Goal: Task Accomplishment & Management: Use online tool/utility

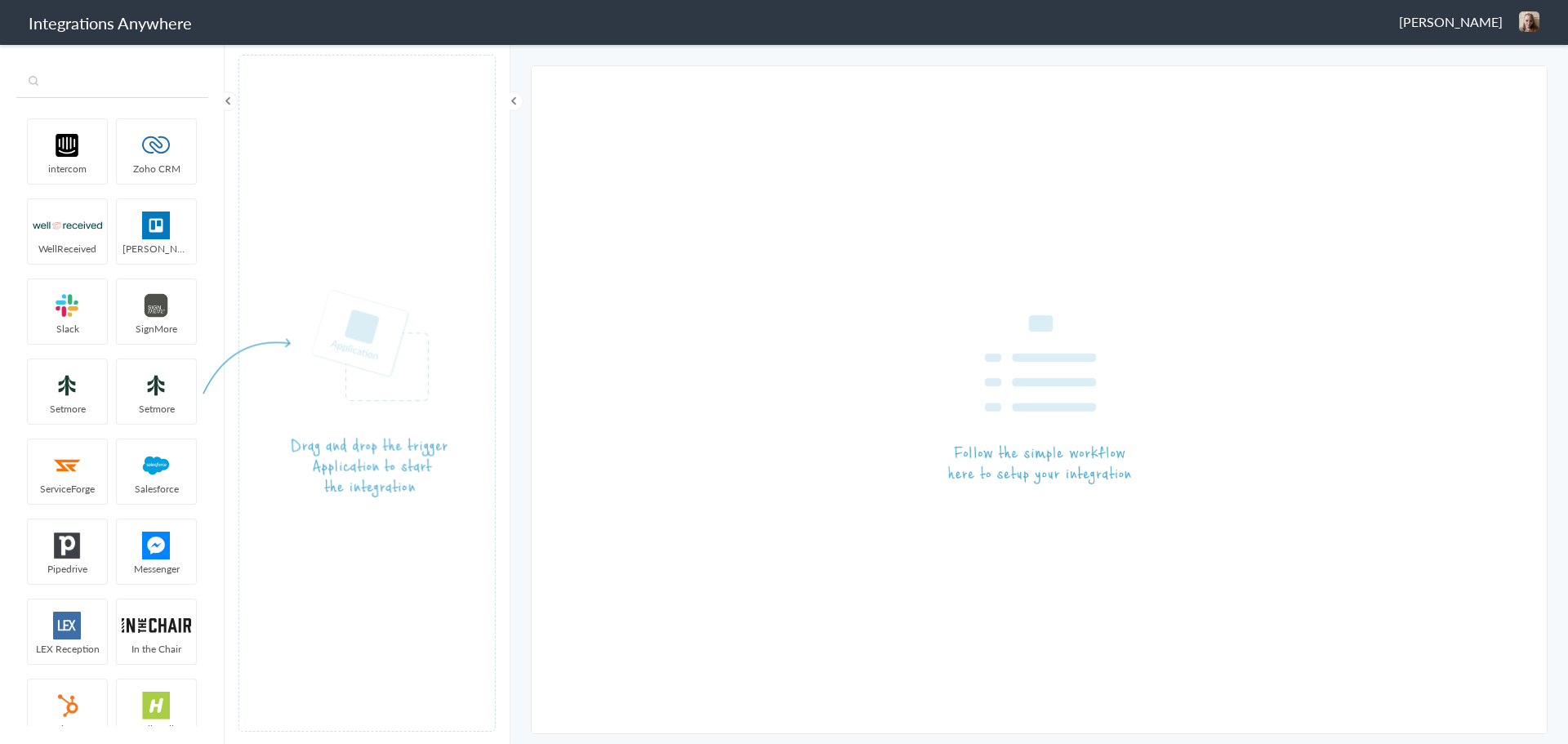
click at [98, 79] on input "text" at bounding box center [112, 82] width 192 height 31
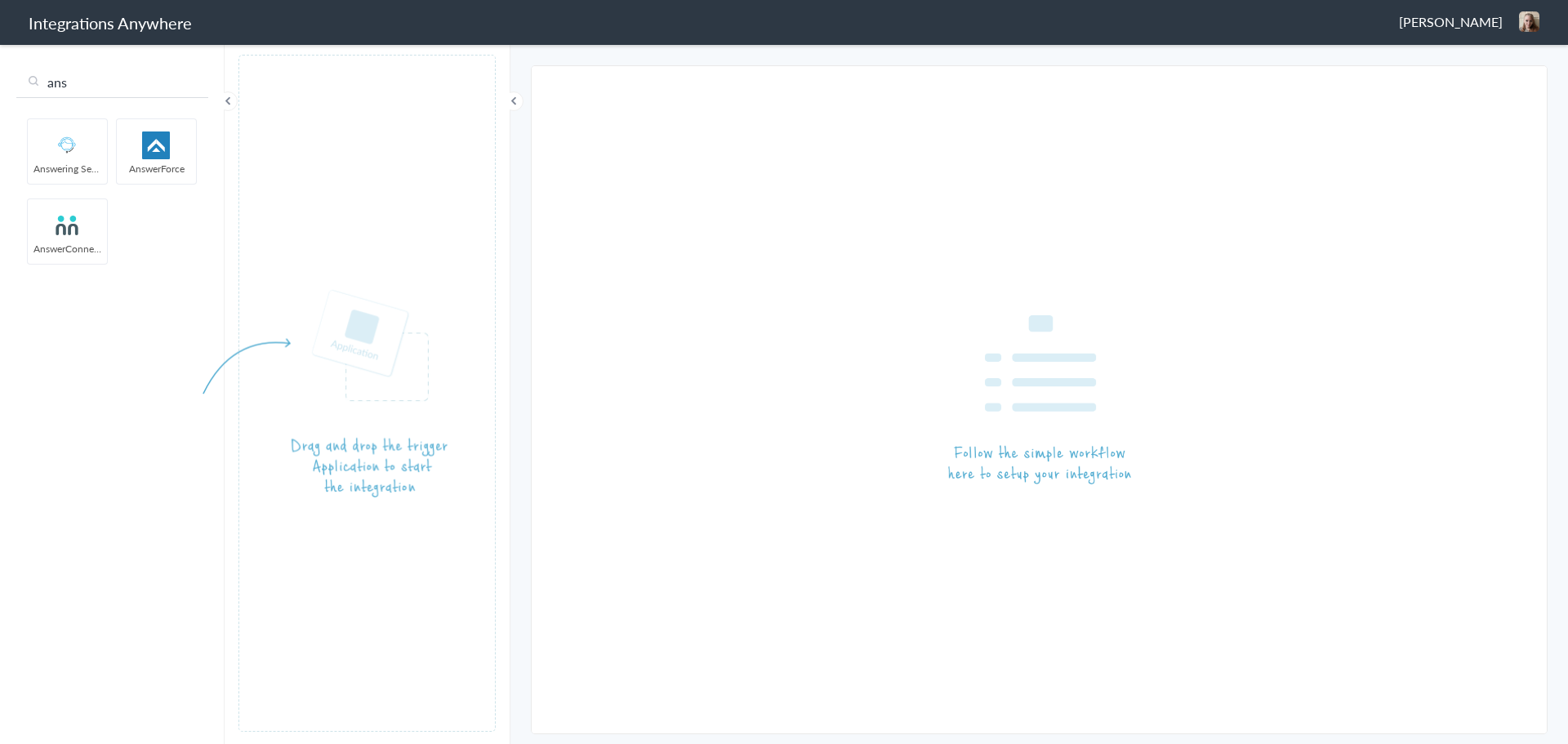
type input "ans"
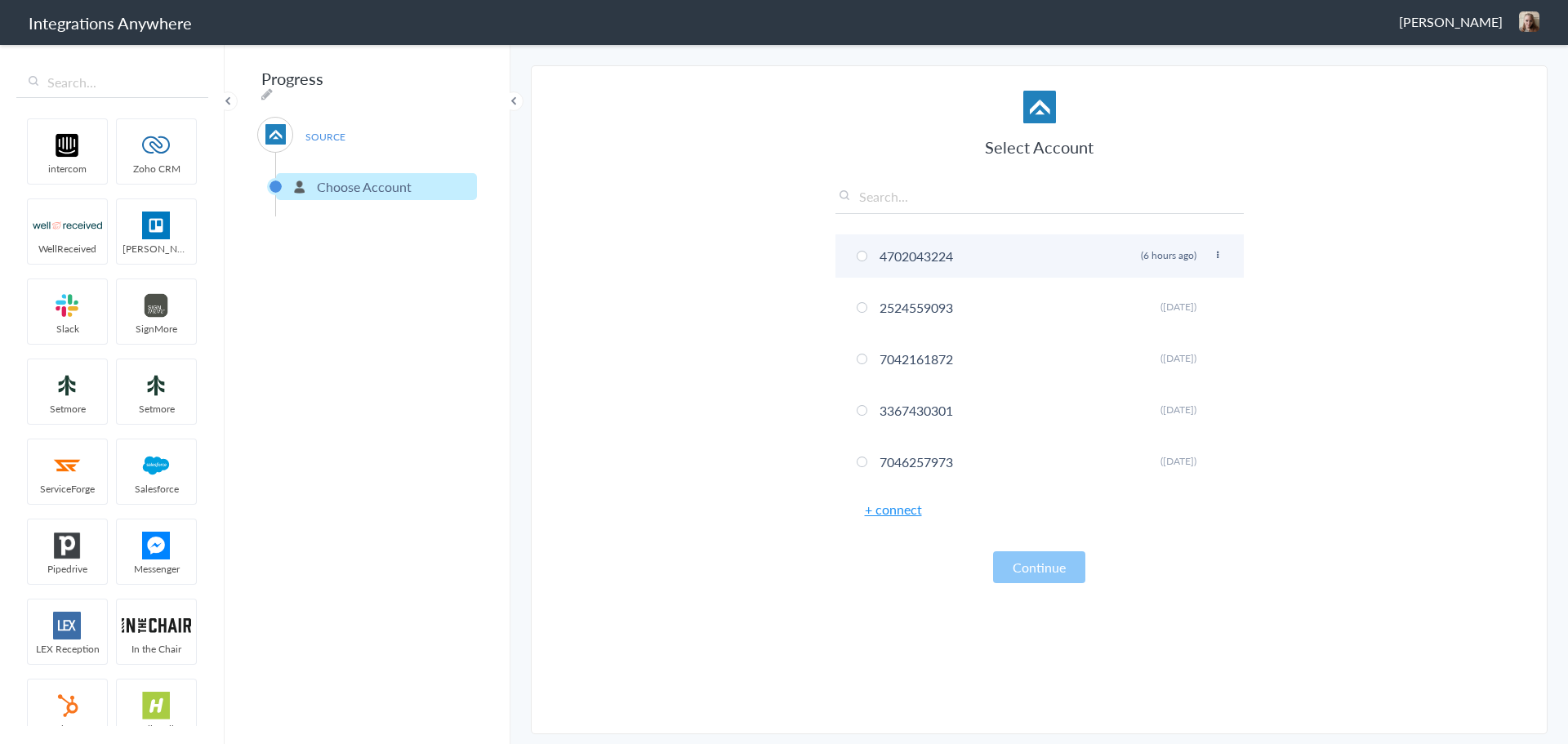
click at [907, 256] on li "4702043224 Rename Delete (6 hours ago)" at bounding box center [1040, 256] width 408 height 43
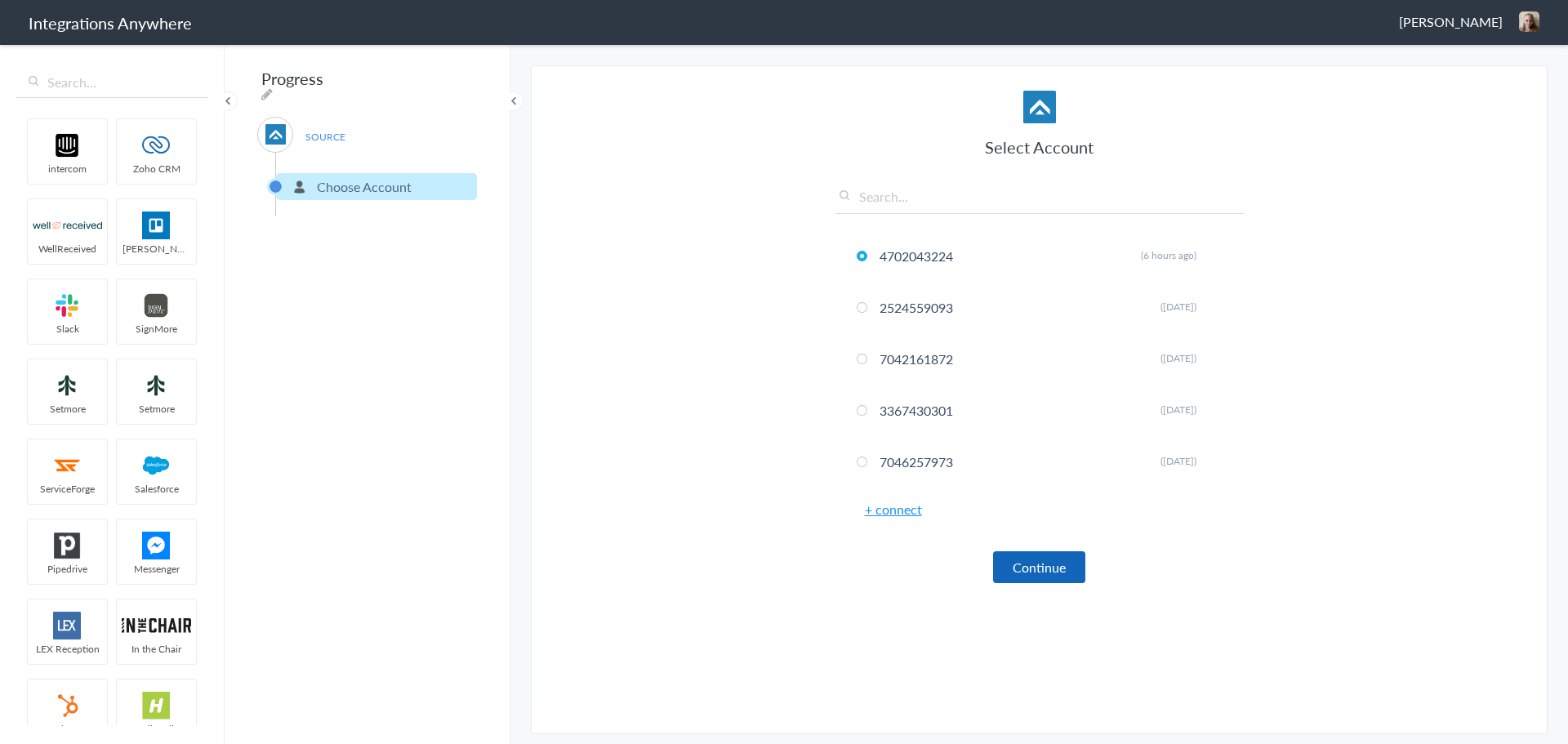
click at [1031, 570] on button "Continue" at bounding box center [1040, 567] width 93 height 32
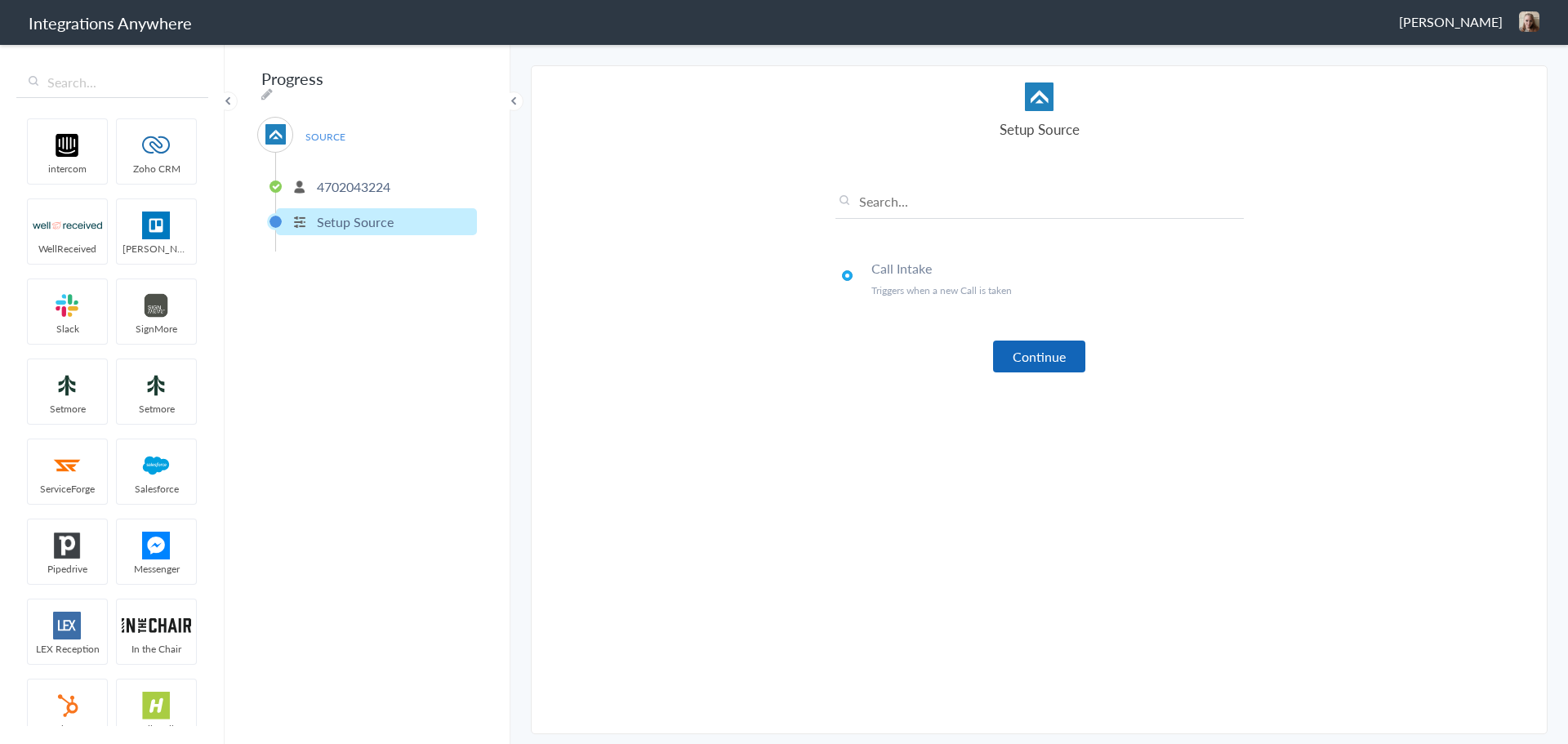
click at [1036, 346] on button "Continue" at bounding box center [1040, 357] width 93 height 32
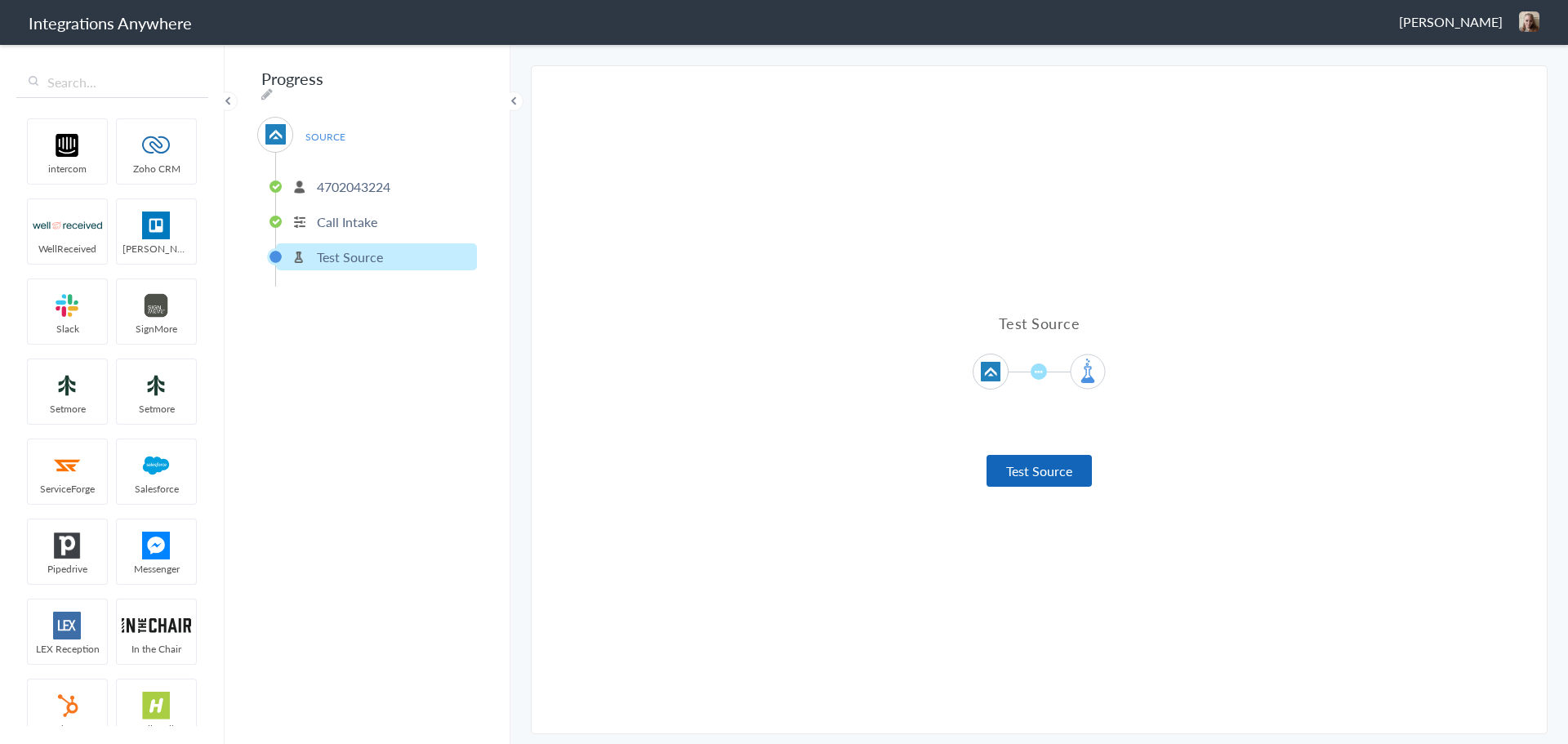
click at [1043, 474] on button "Test Source" at bounding box center [1039, 471] width 105 height 32
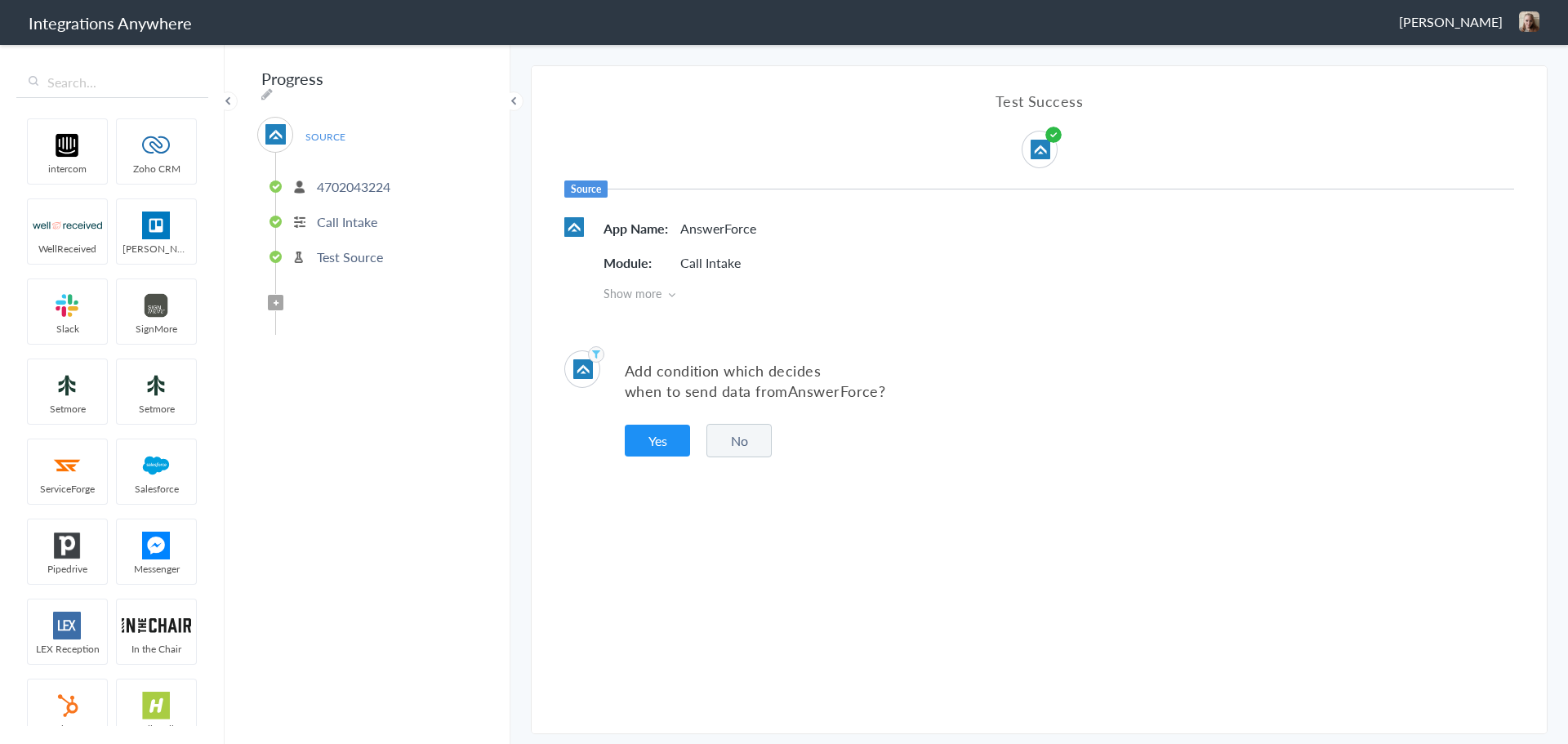
click at [660, 437] on button "Yes" at bounding box center [657, 440] width 65 height 32
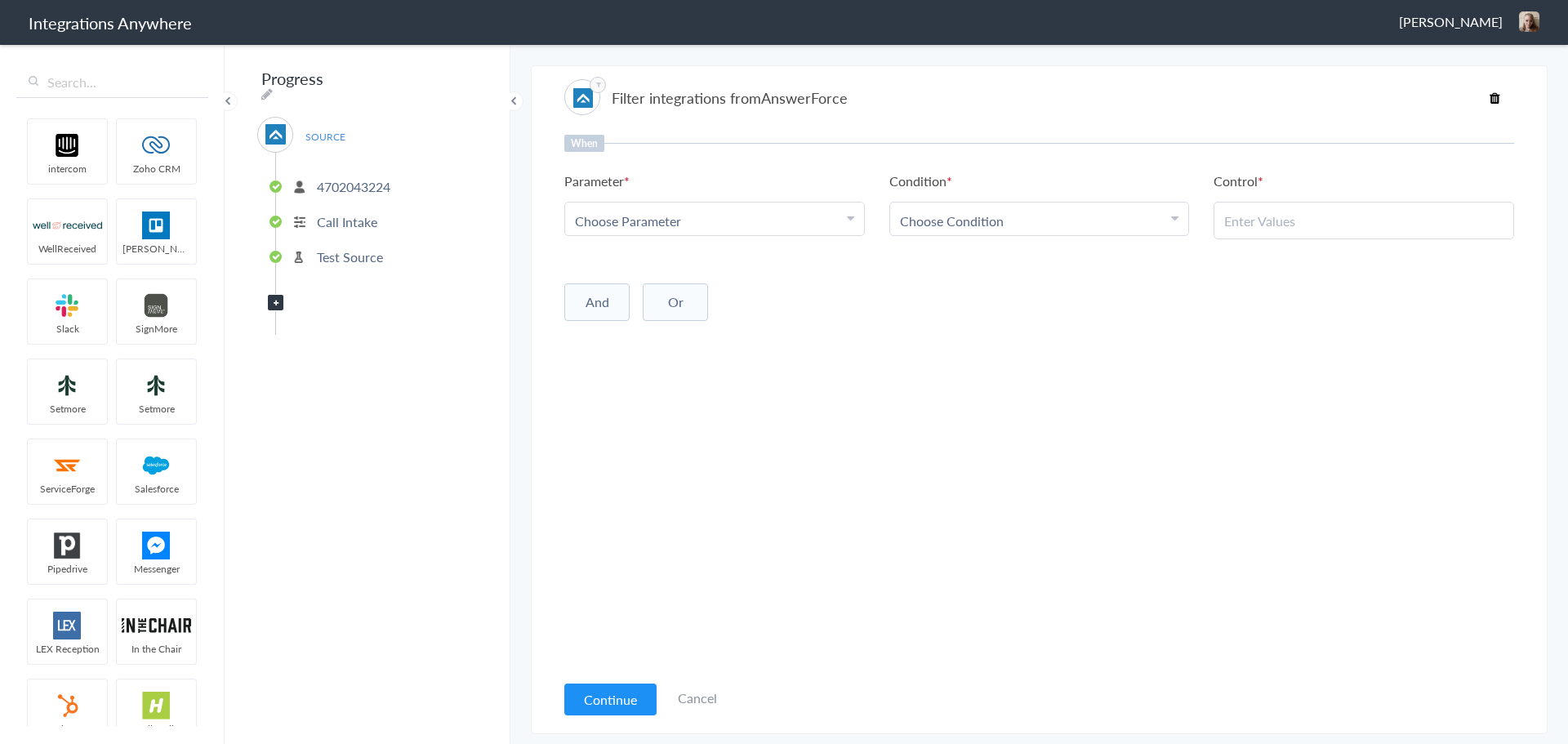
click at [744, 221] on div "Choose Parameter" at bounding box center [714, 221] width 279 height 19
click at [638, 271] on input "text" at bounding box center [714, 266] width 299 height 35
click at [776, 222] on div "Choose Parameter" at bounding box center [714, 221] width 279 height 19
click at [750, 225] on div "Choose Parameter" at bounding box center [714, 221] width 279 height 19
click at [670, 269] on input "surge" at bounding box center [714, 266] width 299 height 35
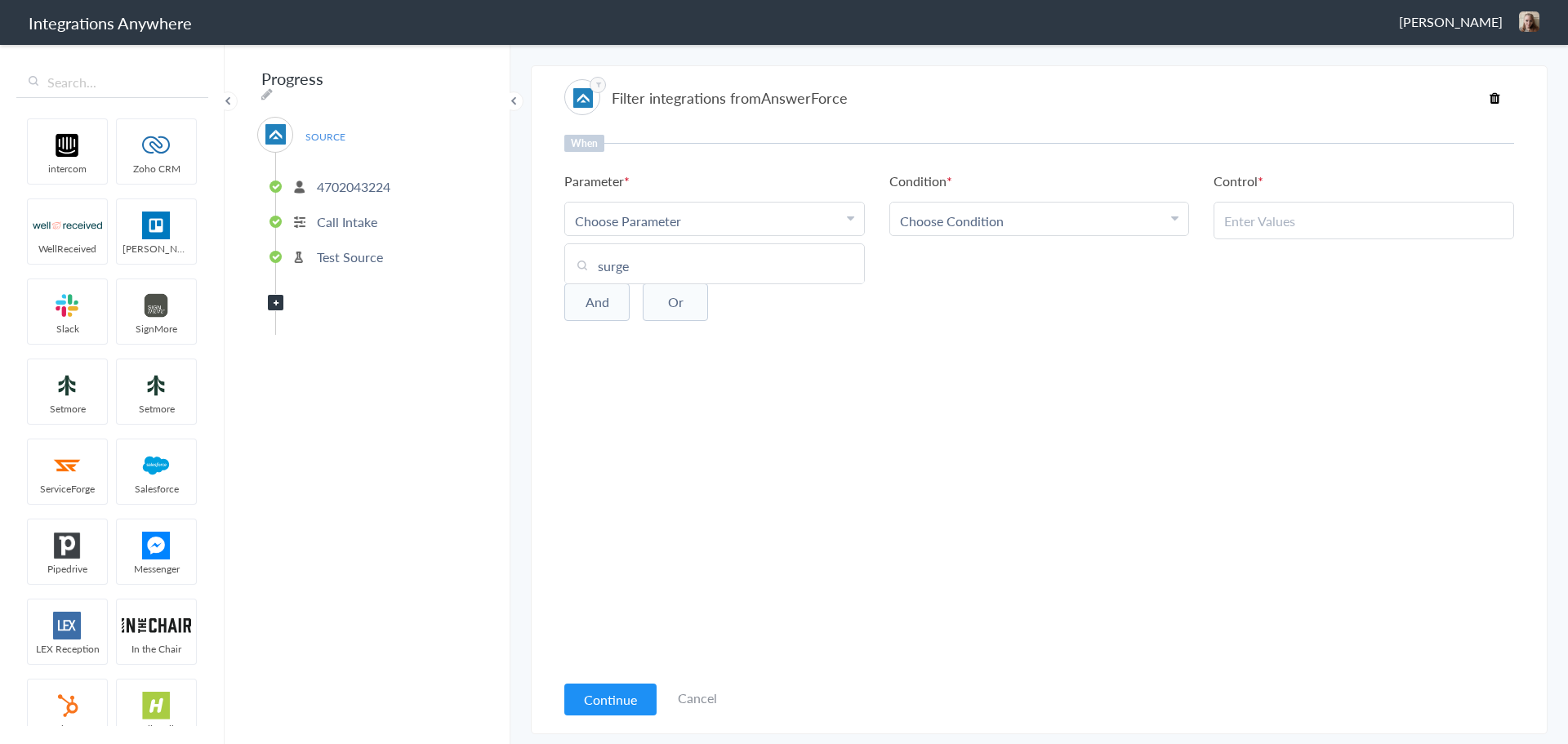
click at [641, 267] on input "surge" at bounding box center [714, 266] width 299 height 35
type input "s"
click at [1045, 327] on div "When Parameter Choose Parameter Name First Name Last Name Email Phone Customer …" at bounding box center [1040, 403] width 950 height 536
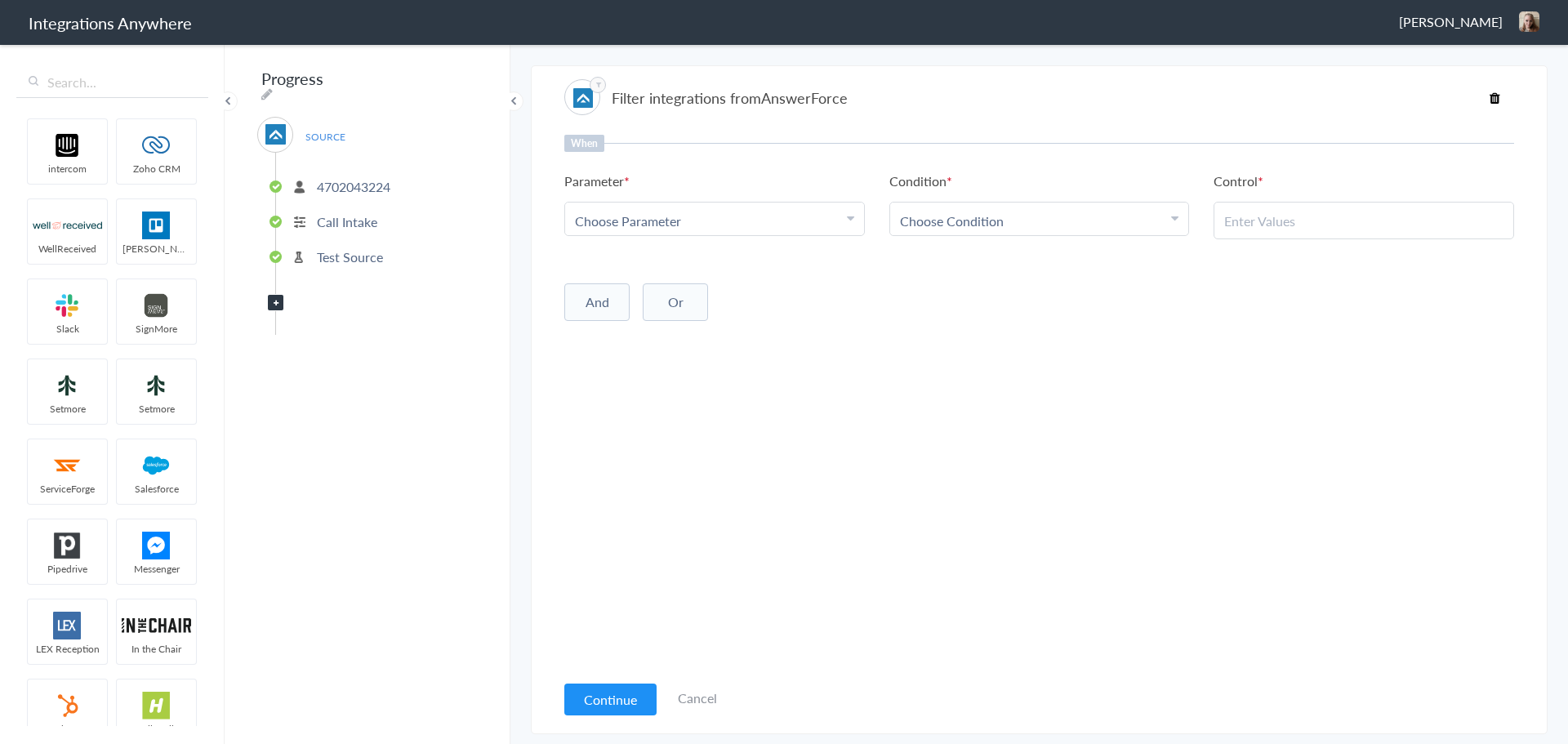
click at [350, 217] on p "Call Intake" at bounding box center [347, 221] width 60 height 19
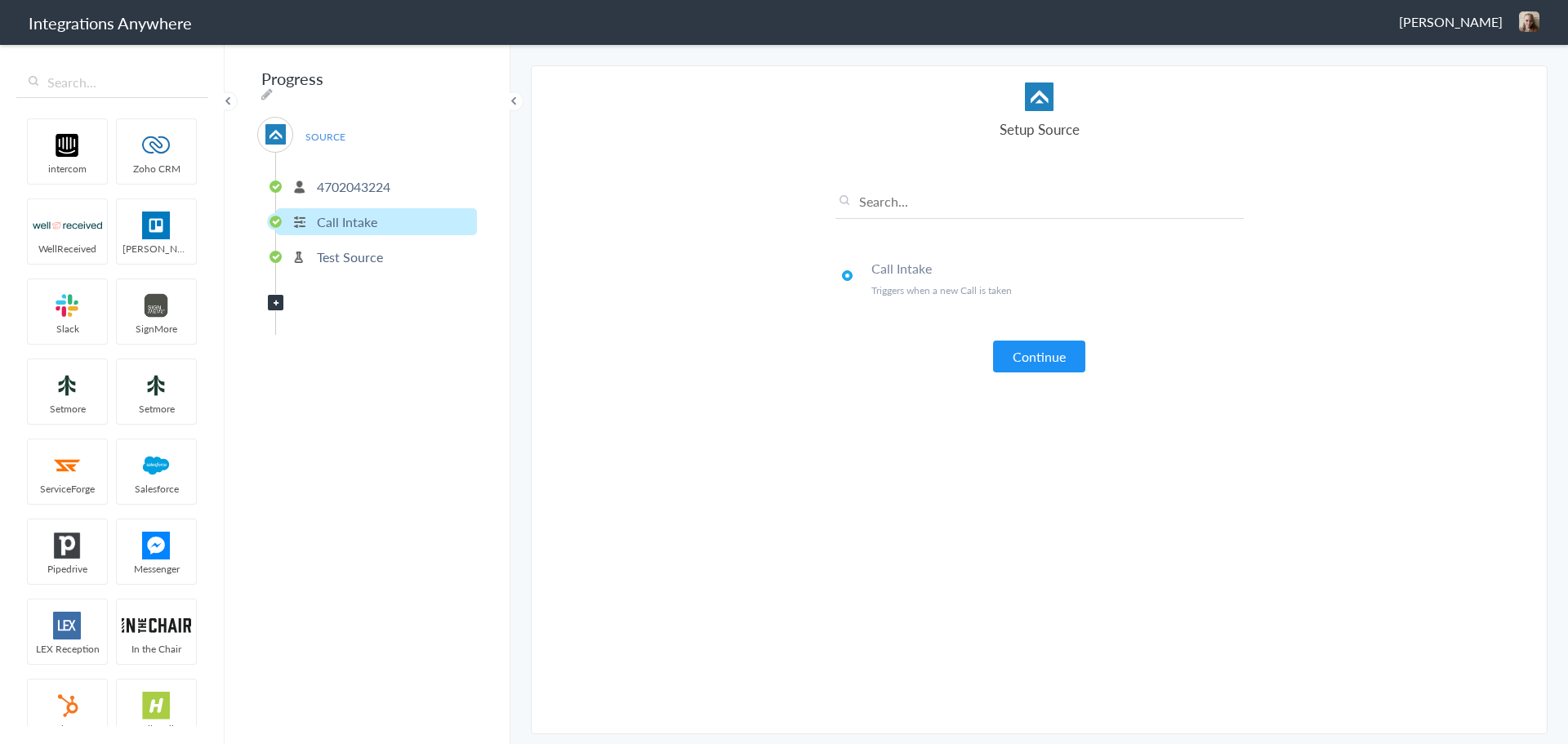
click at [375, 255] on p "Test Source" at bounding box center [350, 256] width 66 height 19
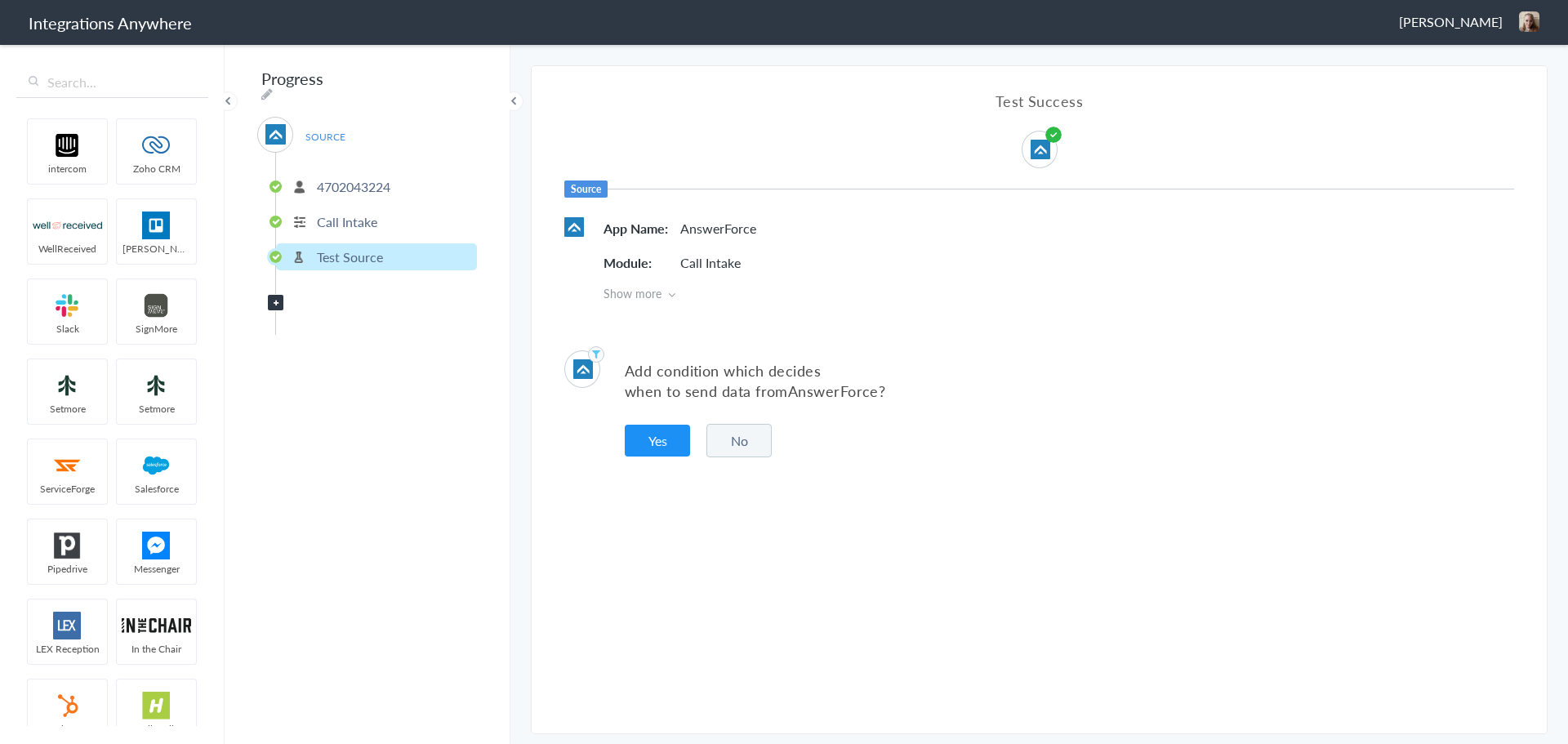
click at [363, 219] on p "Call Intake" at bounding box center [347, 221] width 60 height 19
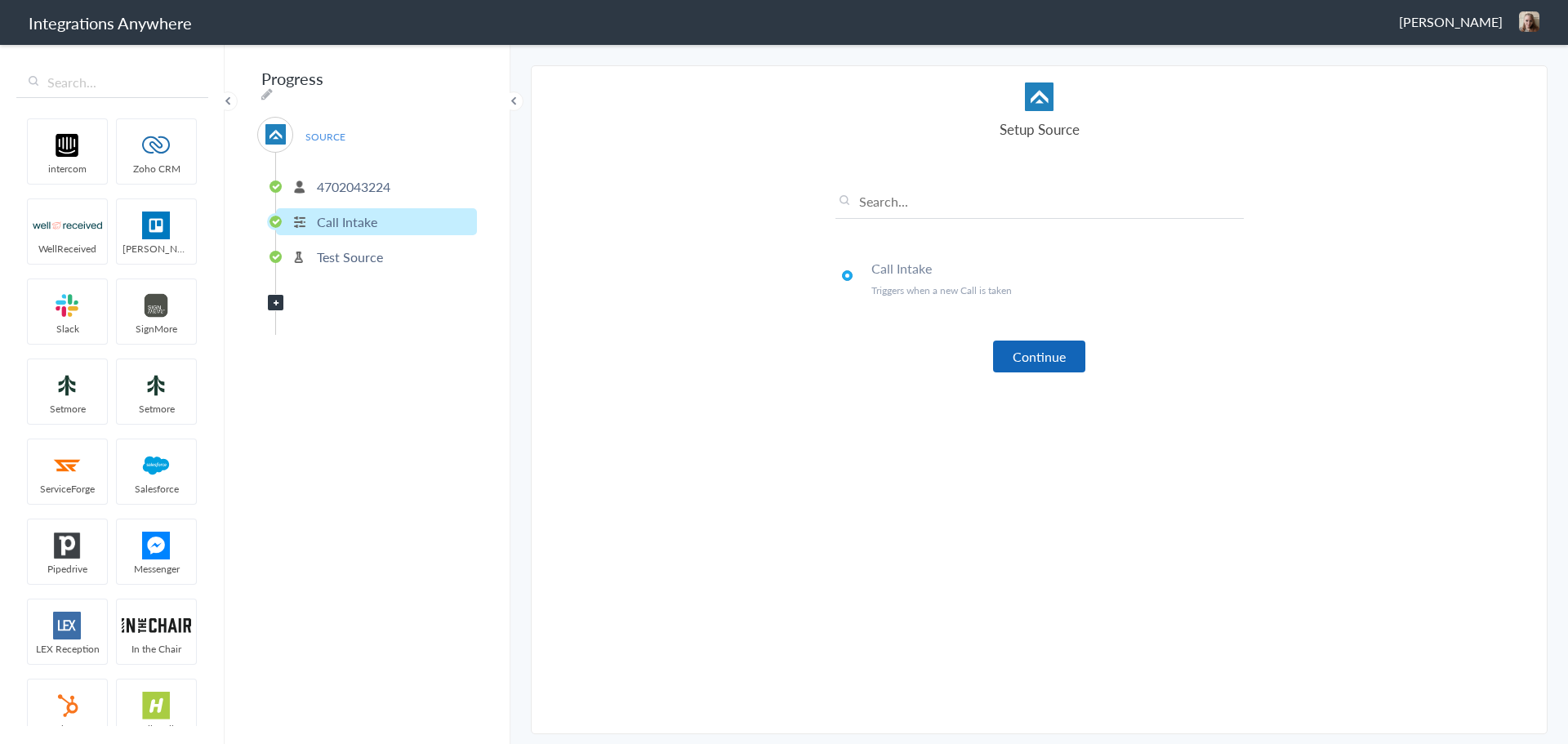
click at [1043, 355] on button "Continue" at bounding box center [1040, 357] width 93 height 32
click at [1025, 353] on button "Continue" at bounding box center [1040, 357] width 93 height 32
click at [377, 184] on p "4702043224" at bounding box center [354, 186] width 74 height 19
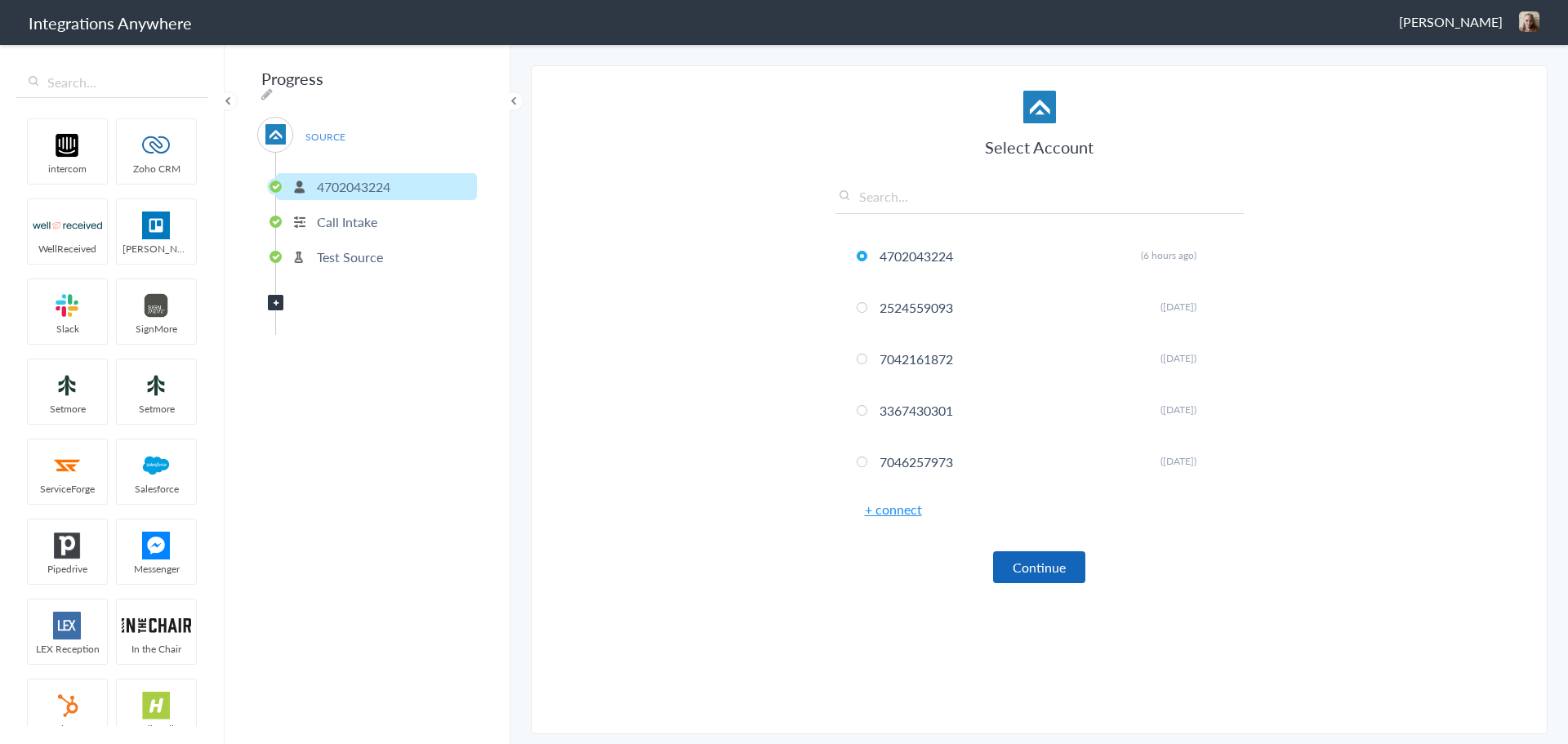
click at [1012, 560] on button "Continue" at bounding box center [1040, 567] width 93 height 32
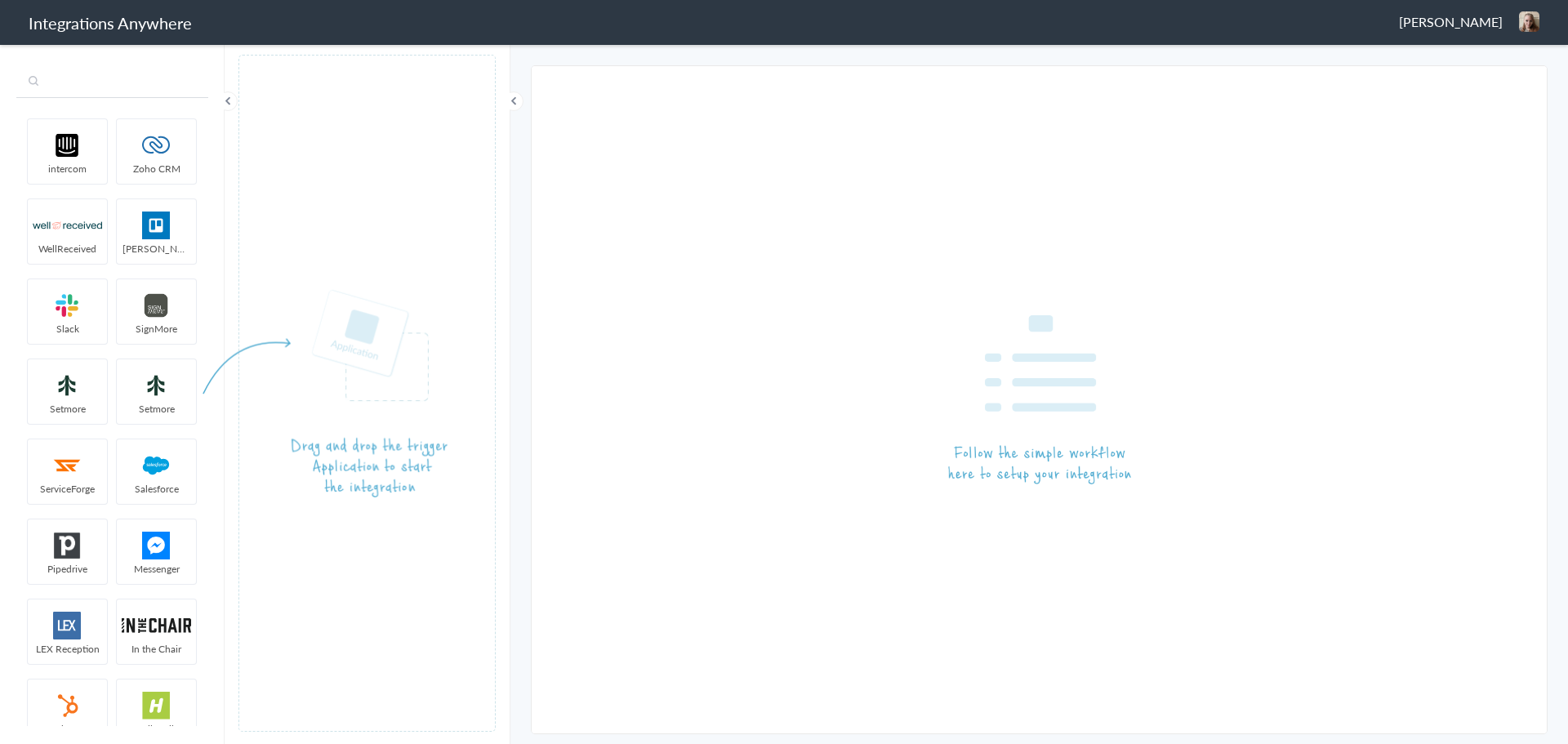
click at [158, 71] on input "text" at bounding box center [112, 82] width 192 height 31
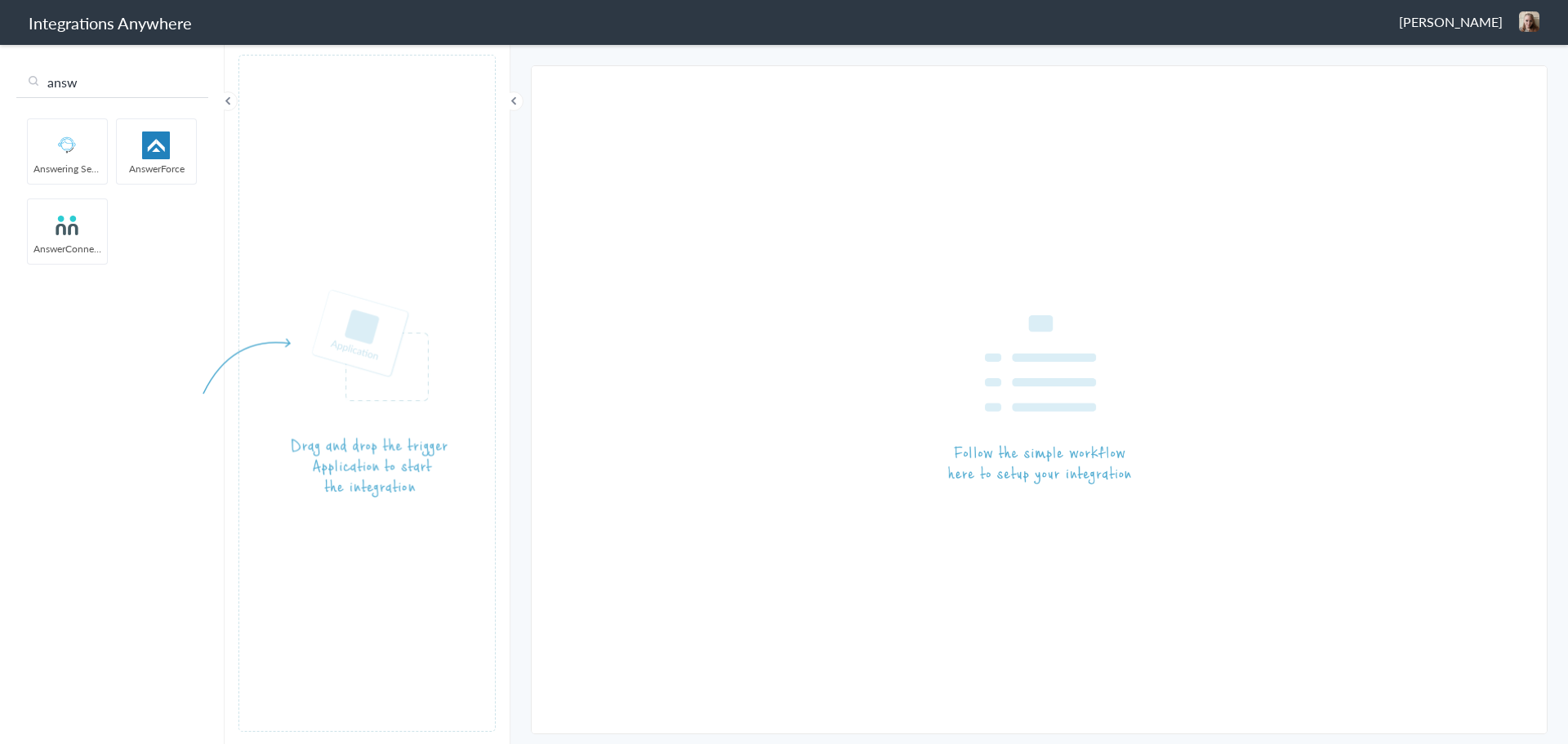
type input "answ"
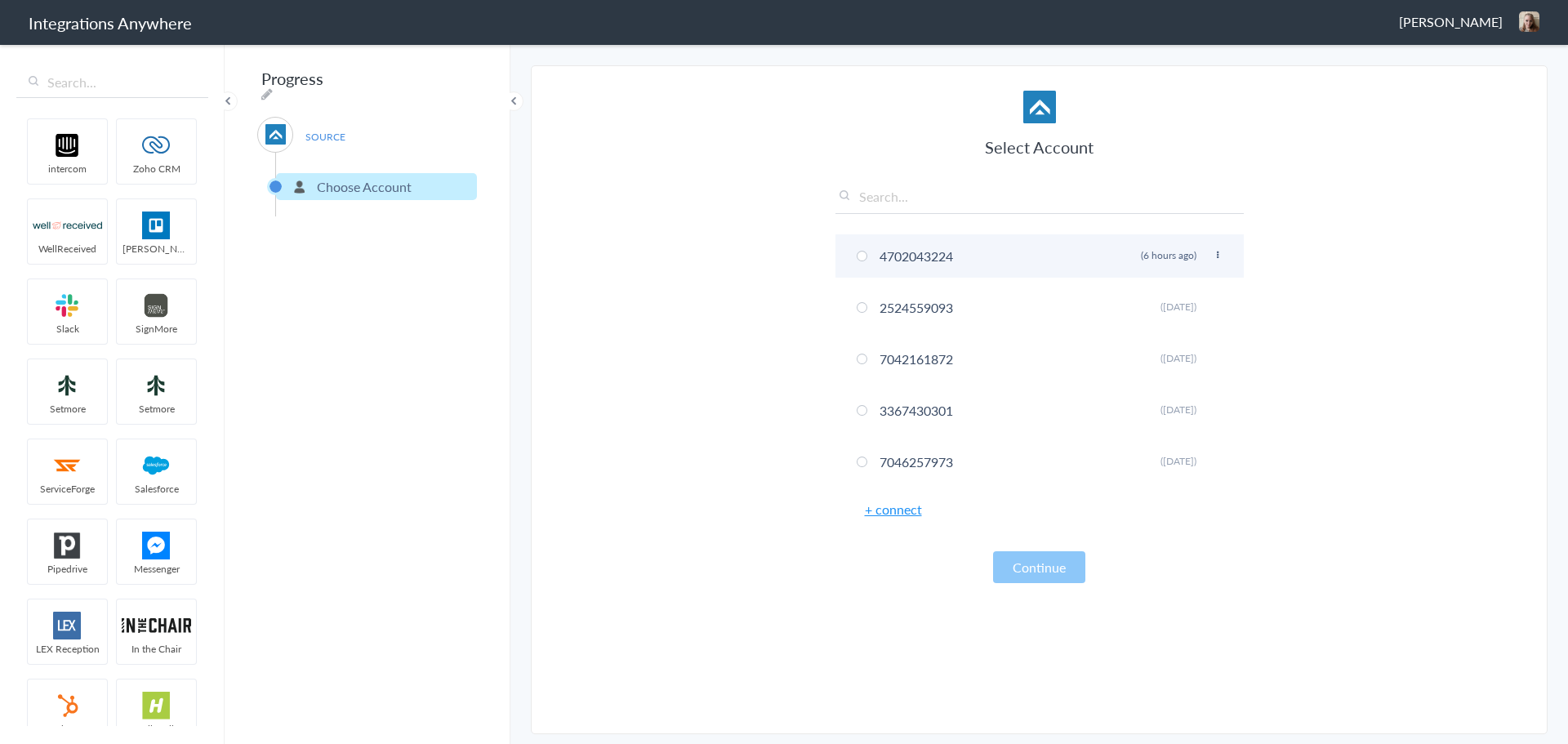
click at [863, 259] on span at bounding box center [861, 255] width 11 height 11
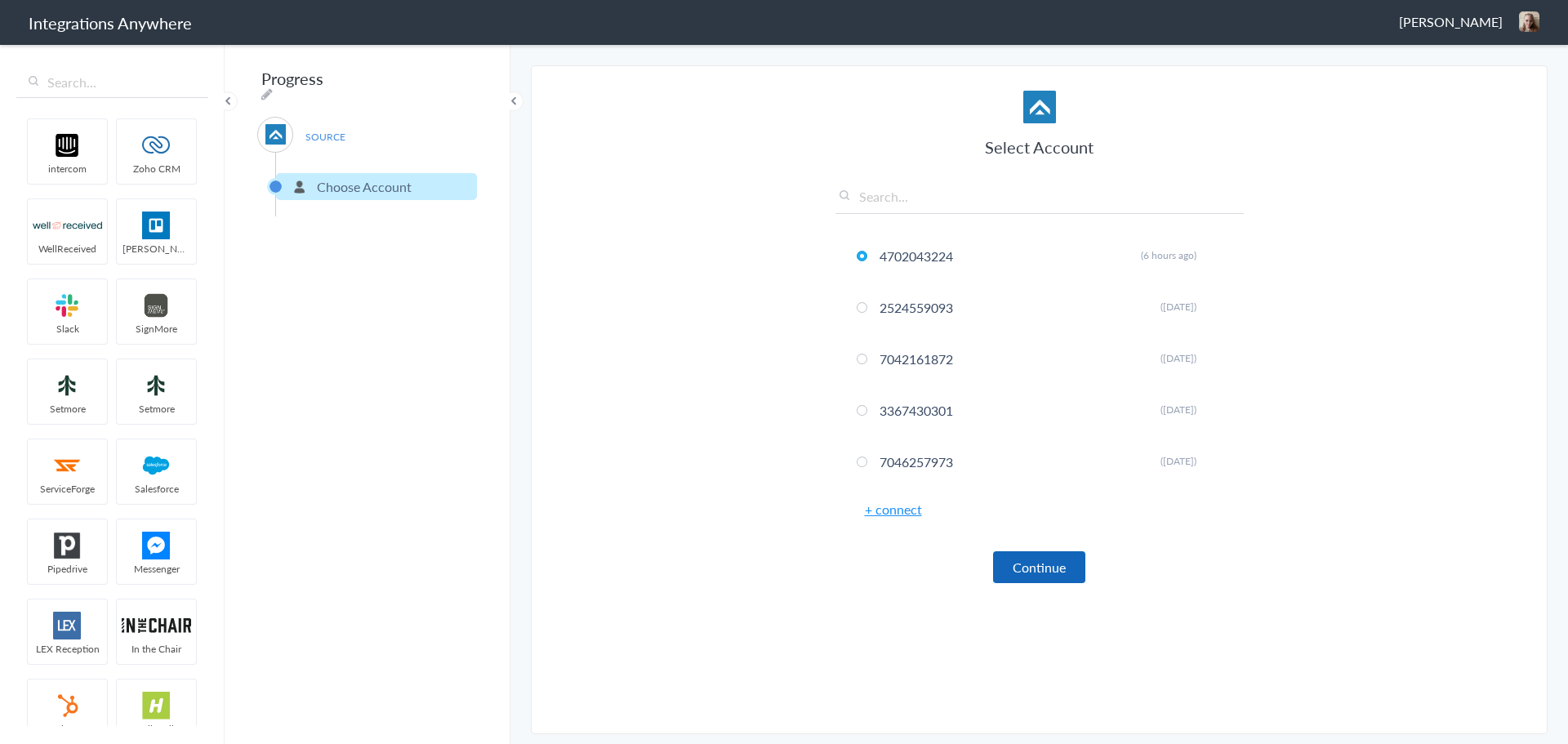
click at [1013, 565] on button "Continue" at bounding box center [1040, 567] width 93 height 32
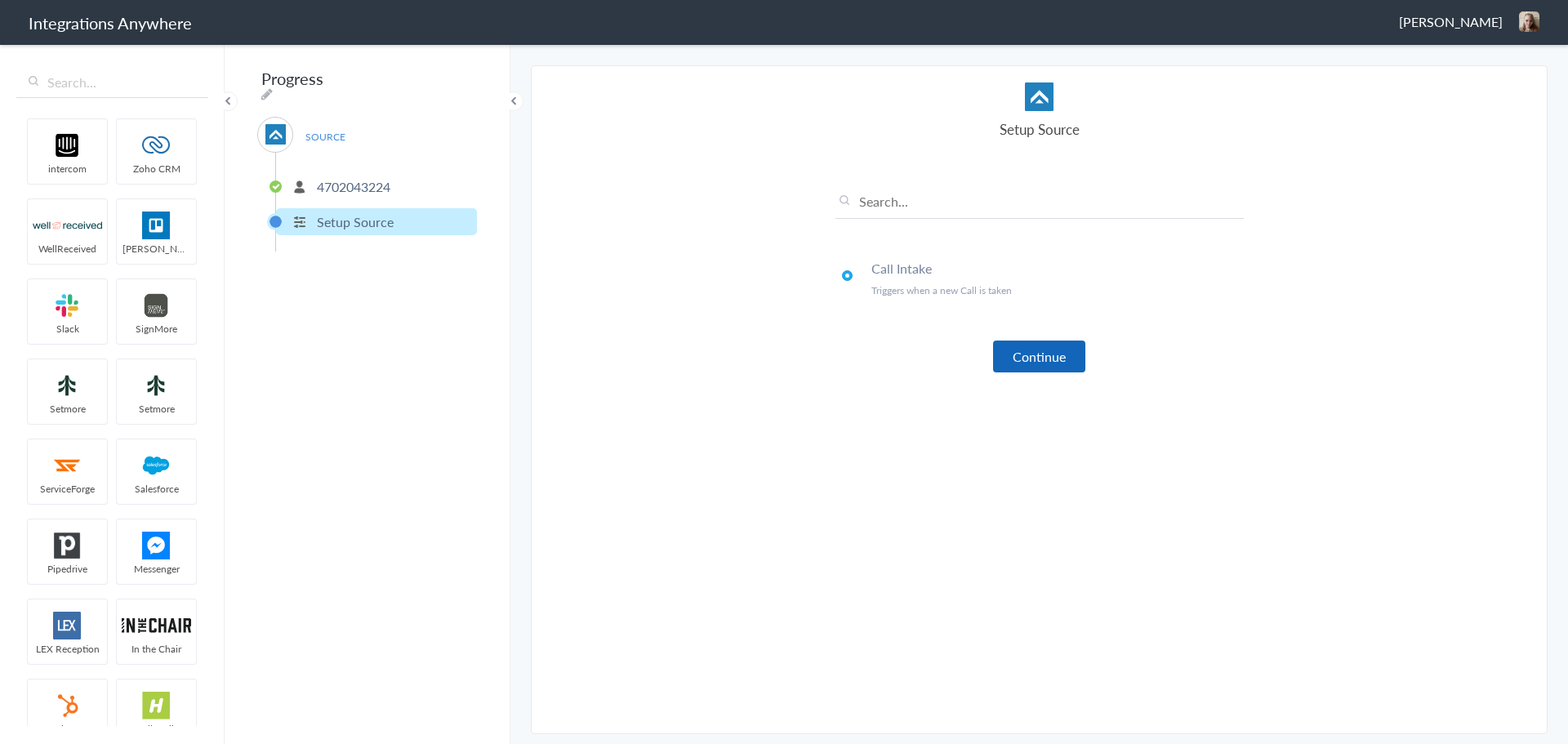
click at [1044, 359] on button "Continue" at bounding box center [1040, 357] width 93 height 32
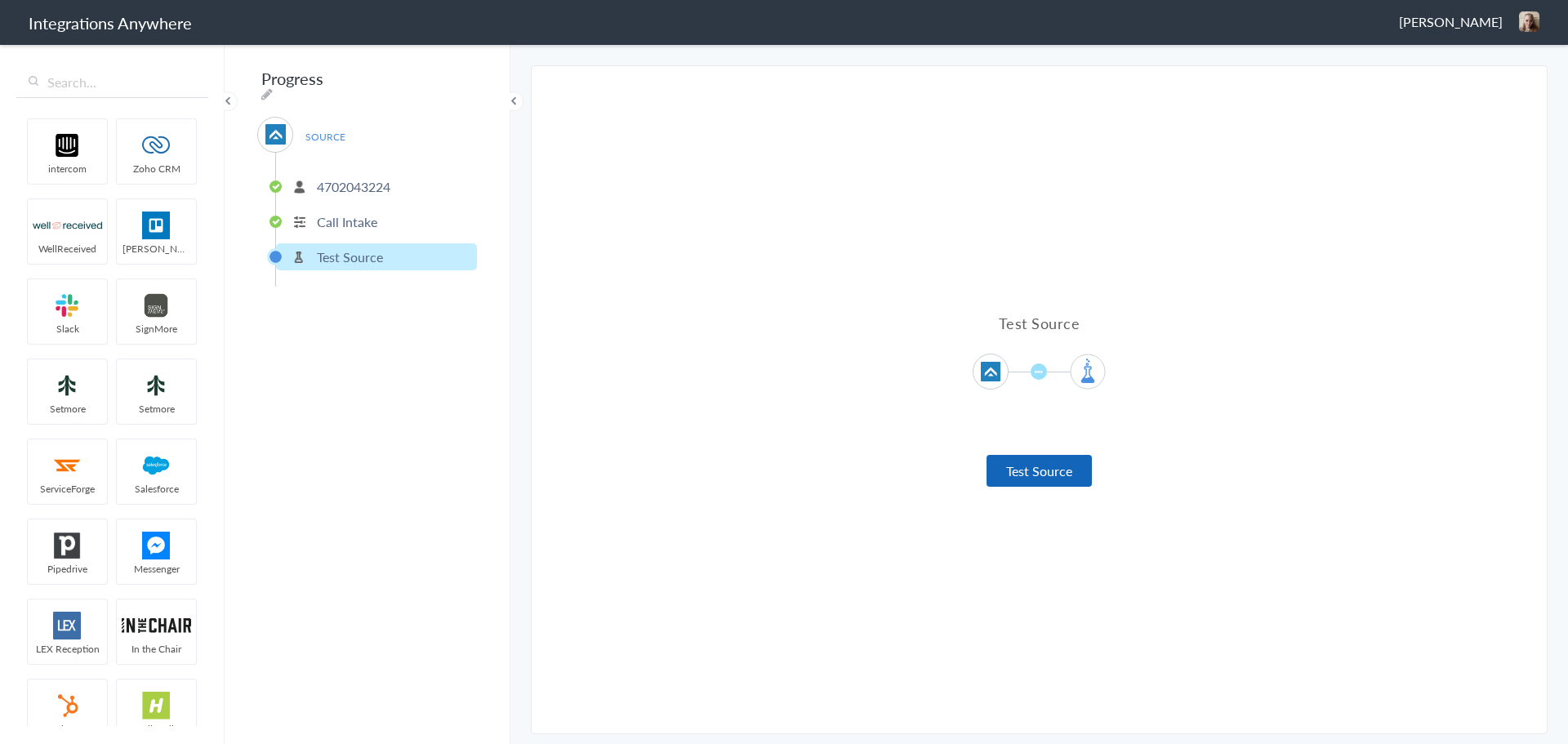
click at [1029, 464] on button "Test Source" at bounding box center [1039, 471] width 105 height 32
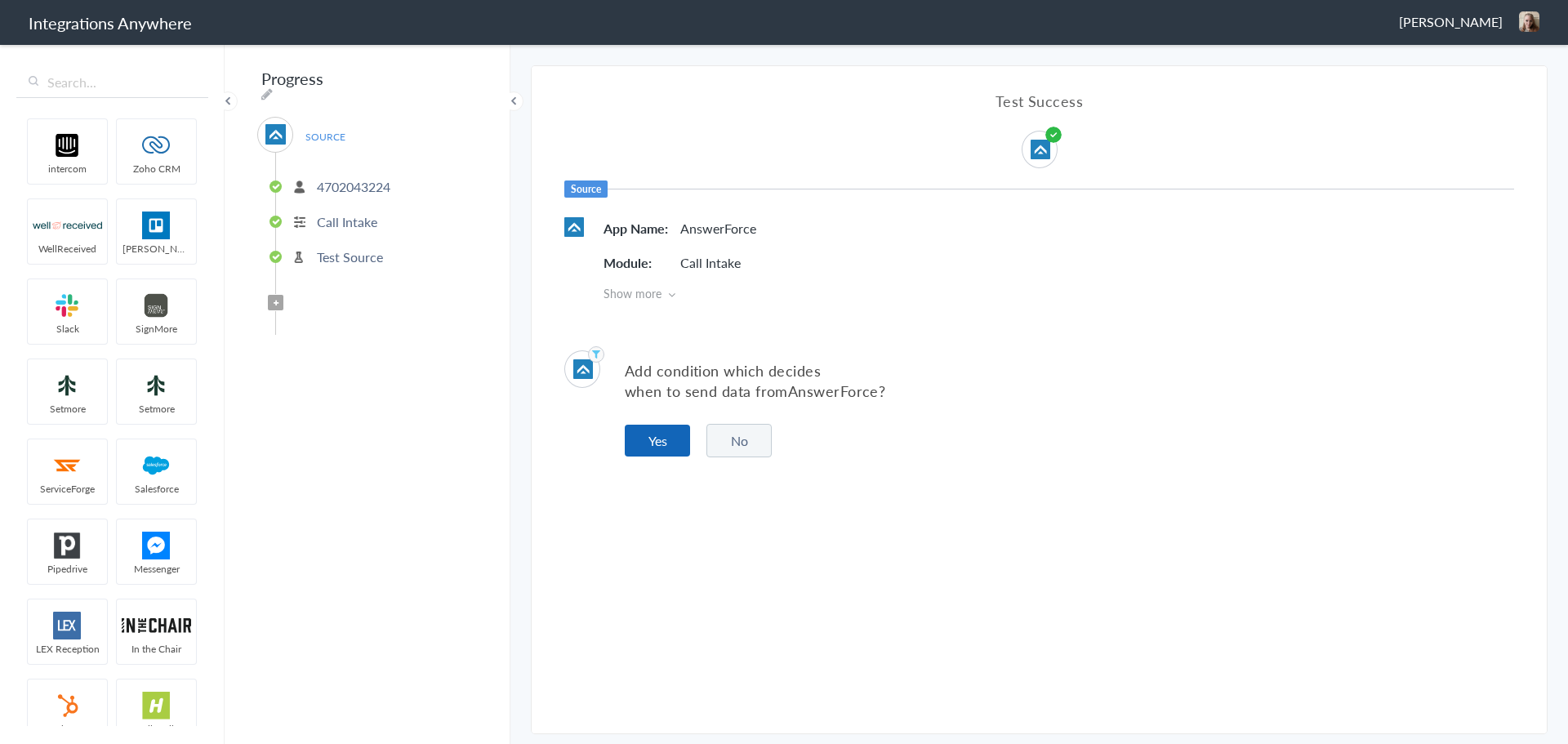
click at [669, 445] on button "Yes" at bounding box center [657, 440] width 65 height 32
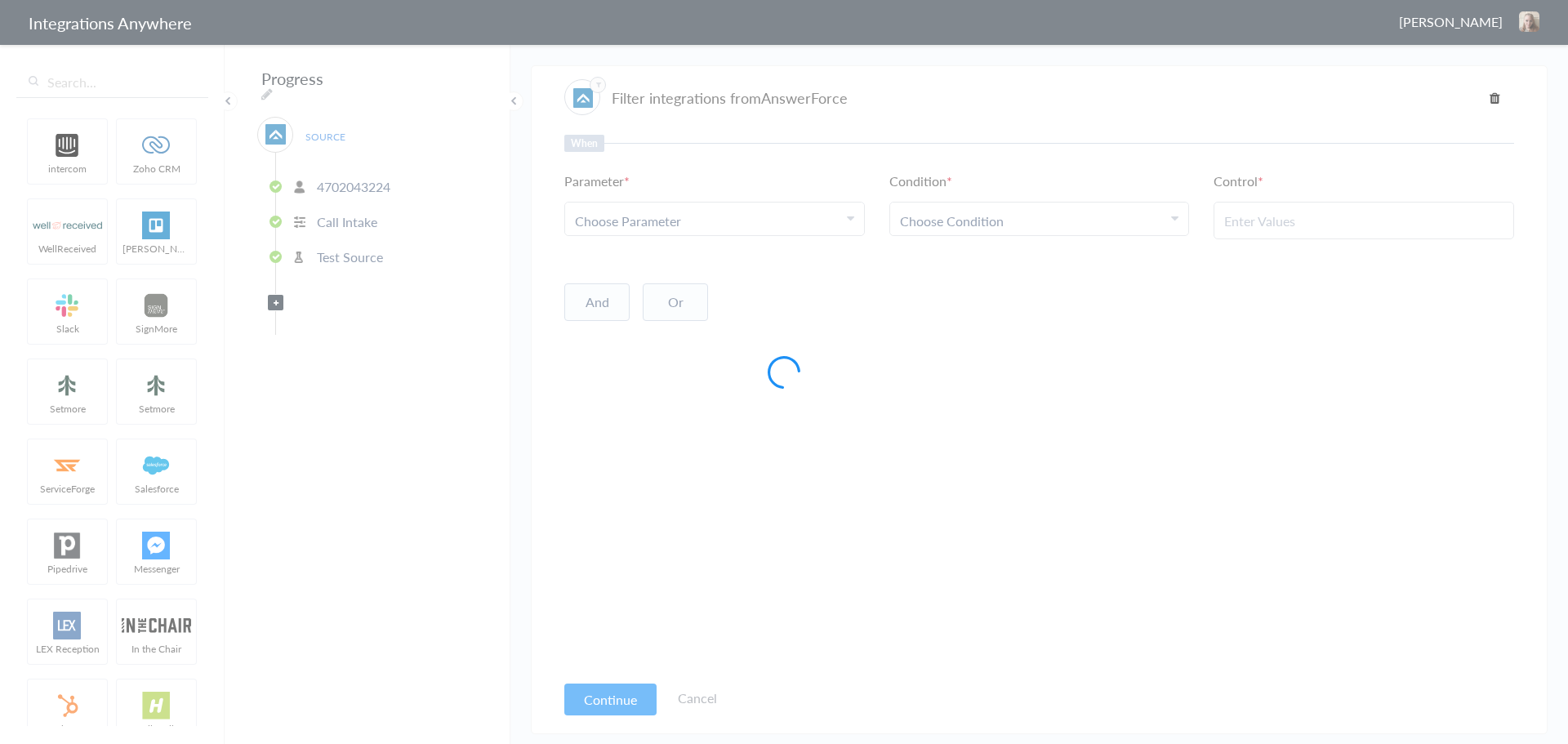
click at [731, 223] on div at bounding box center [784, 372] width 1568 height 744
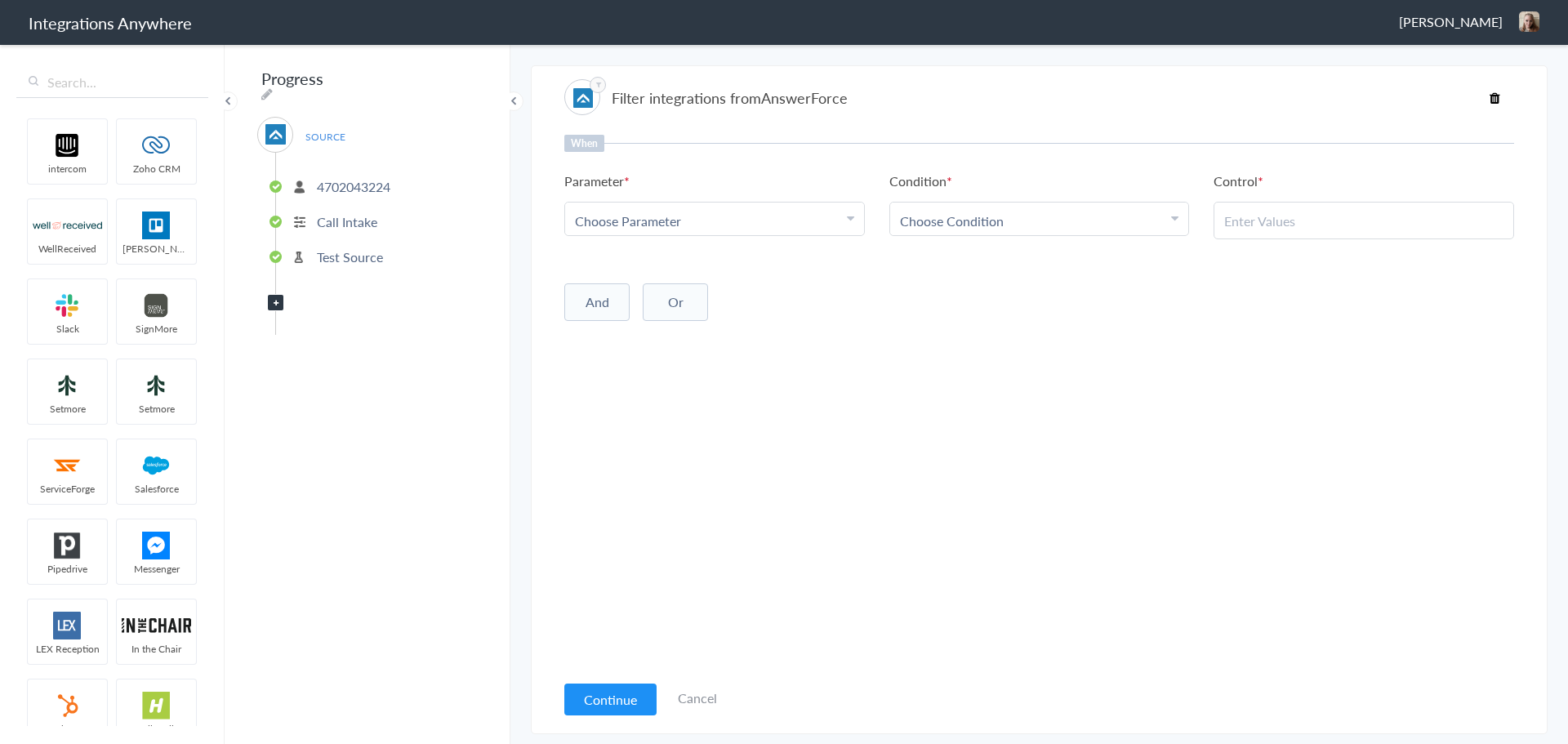
click at [733, 222] on div "Choose Parameter" at bounding box center [714, 221] width 279 height 19
click at [692, 270] on input "text" at bounding box center [714, 266] width 299 height 35
type input "su"
click at [621, 304] on link "Surge Script" at bounding box center [714, 302] width 299 height 35
click at [968, 231] on link "Choose Condition" at bounding box center [1039, 219] width 299 height 33
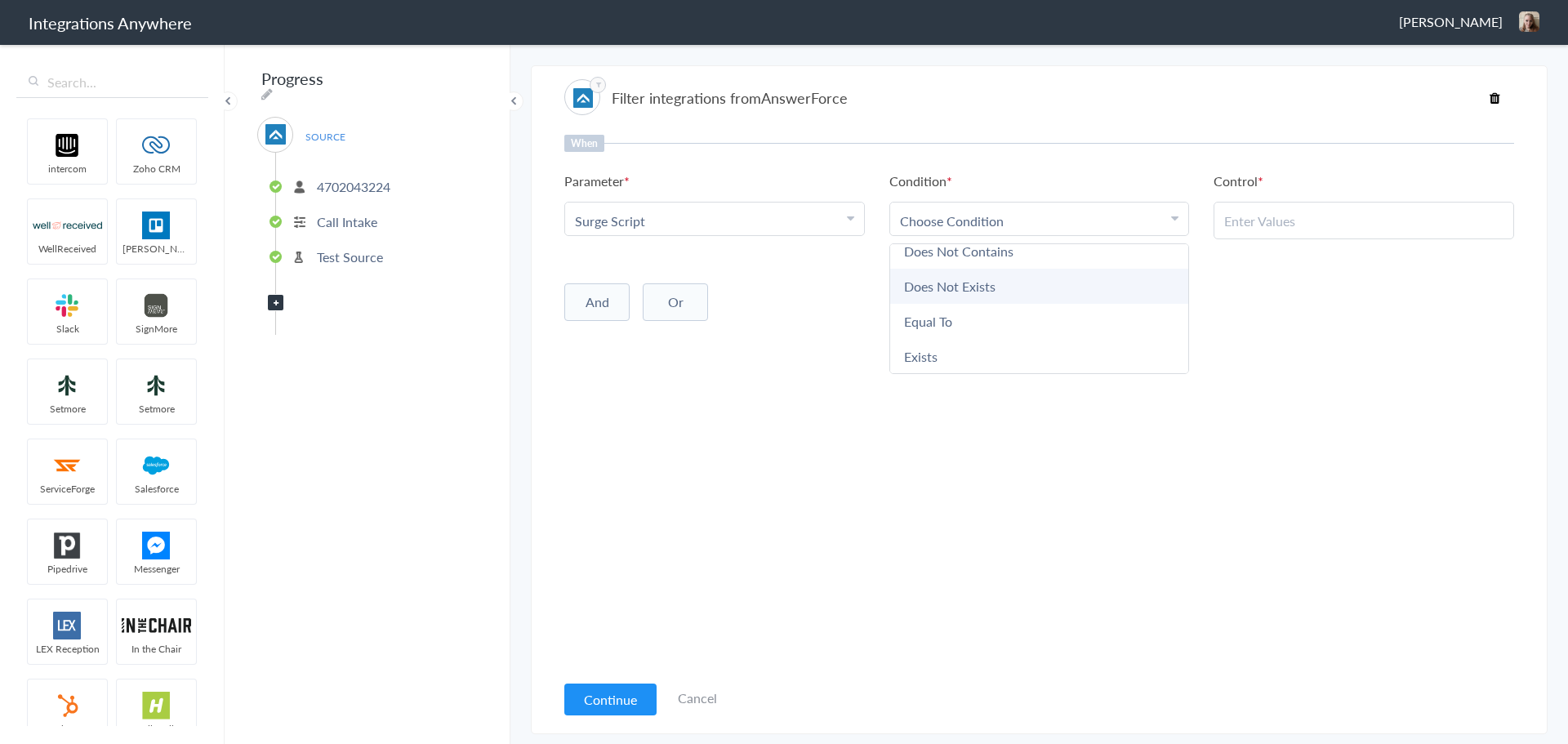
scroll to position [86, 0]
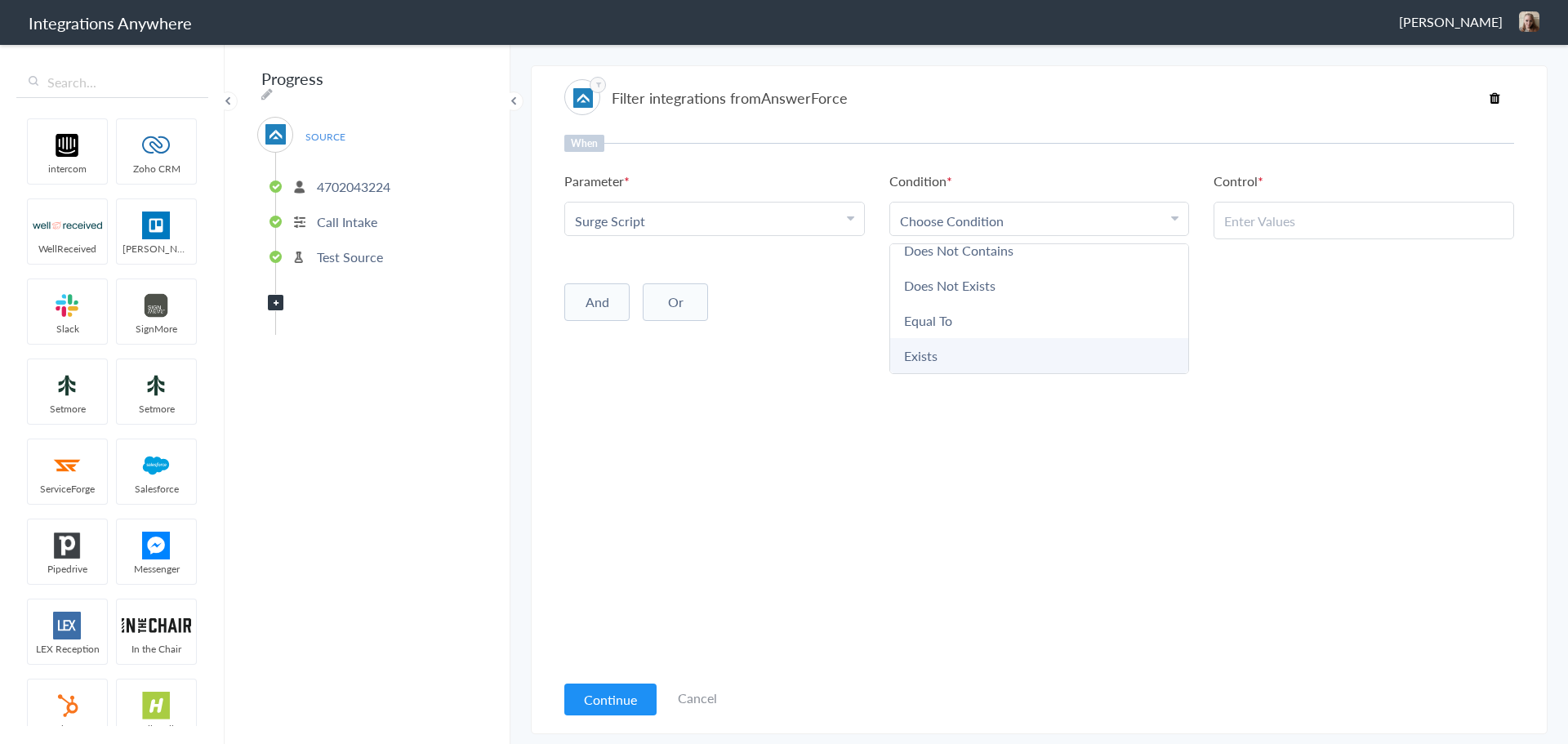
click at [932, 360] on link "Exists" at bounding box center [1039, 356] width 299 height 35
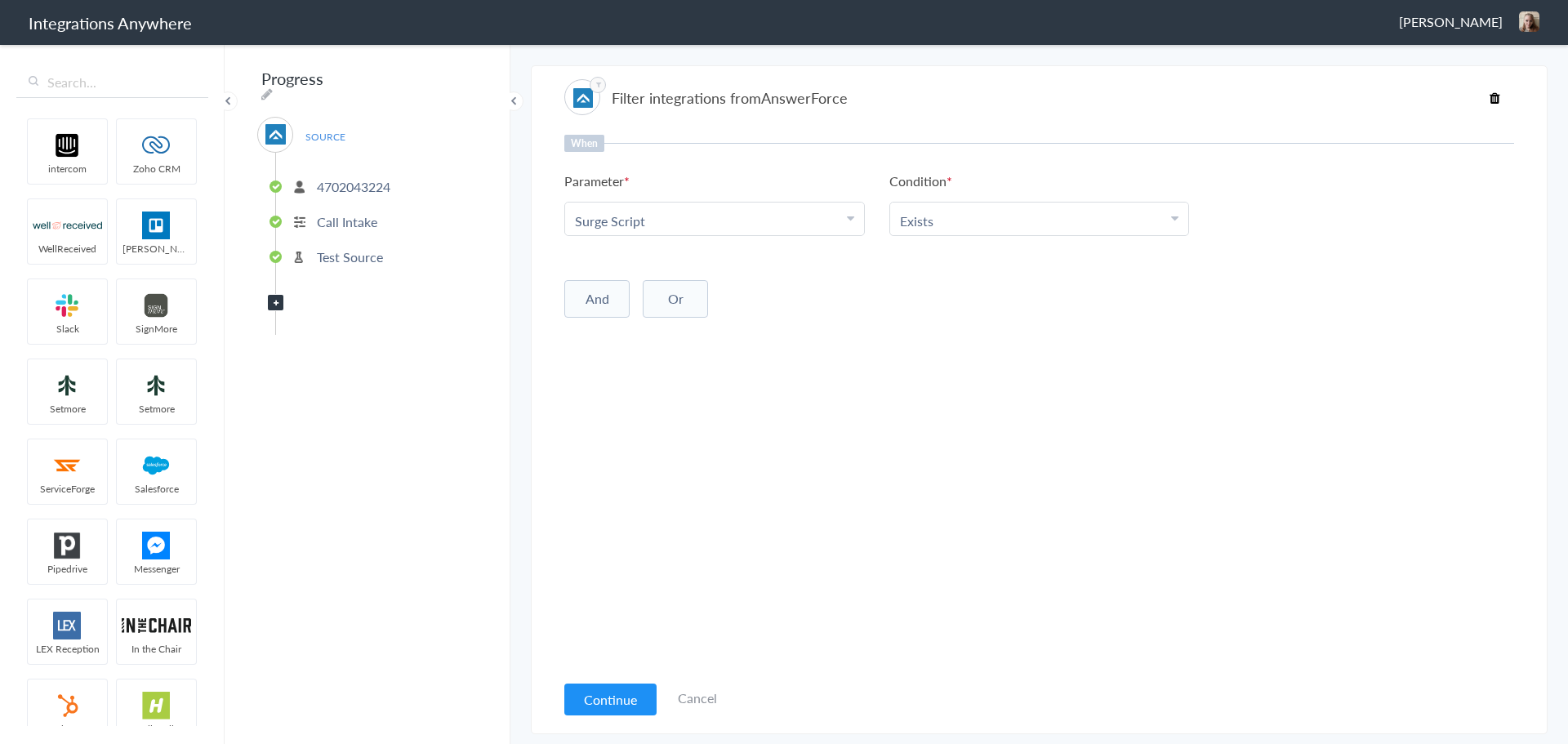
click at [574, 293] on button "And" at bounding box center [597, 299] width 65 height 37
click at [672, 326] on span "Choose Parameter" at bounding box center [628, 332] width 106 height 19
click at [650, 376] on input "text" at bounding box center [714, 377] width 299 height 35
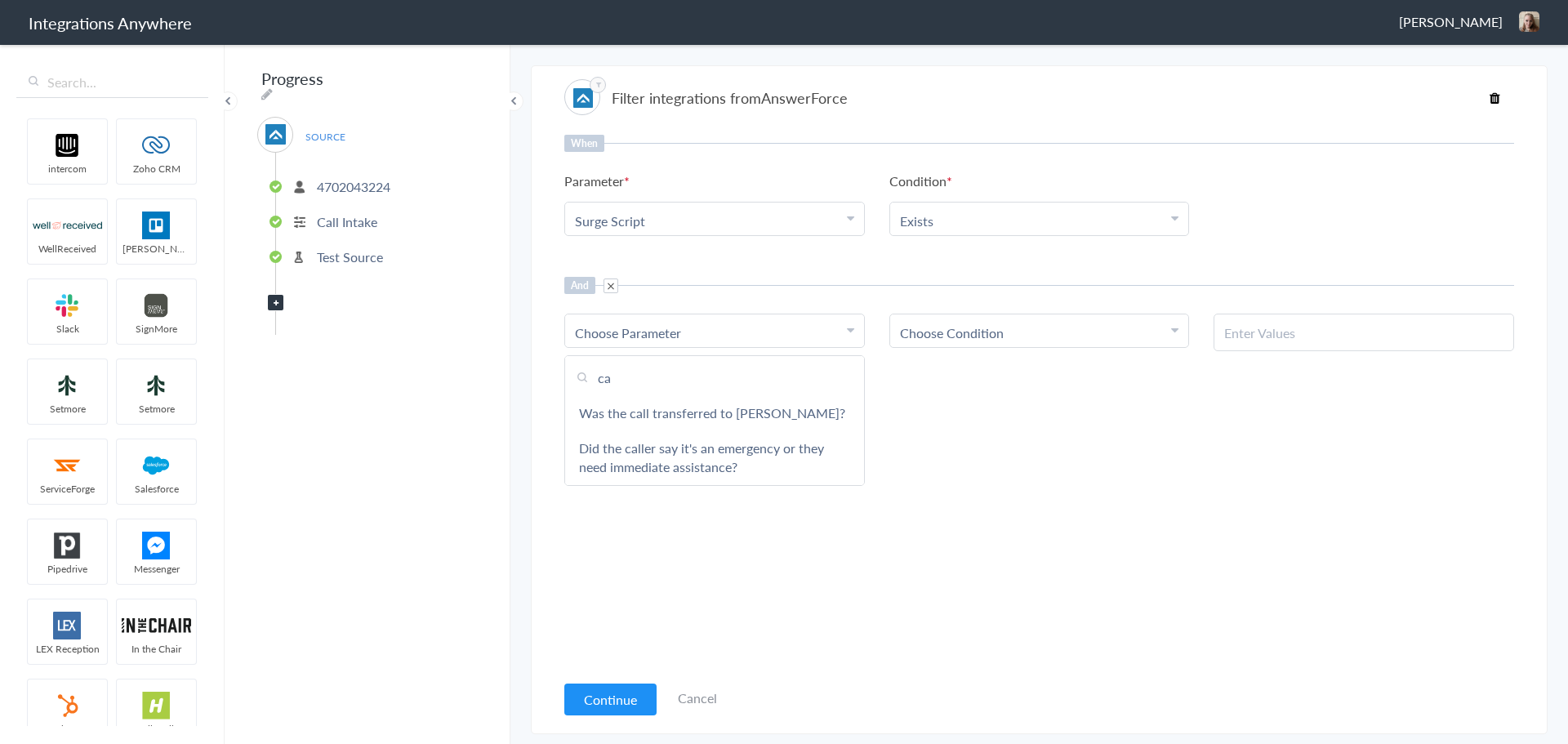
type input "c"
click at [642, 373] on input "text" at bounding box center [714, 377] width 299 height 35
type input "call clo"
click at [646, 411] on link "Call Closing Note" at bounding box center [714, 413] width 299 height 35
click at [1045, 338] on div "Choose Condition" at bounding box center [1039, 332] width 279 height 19
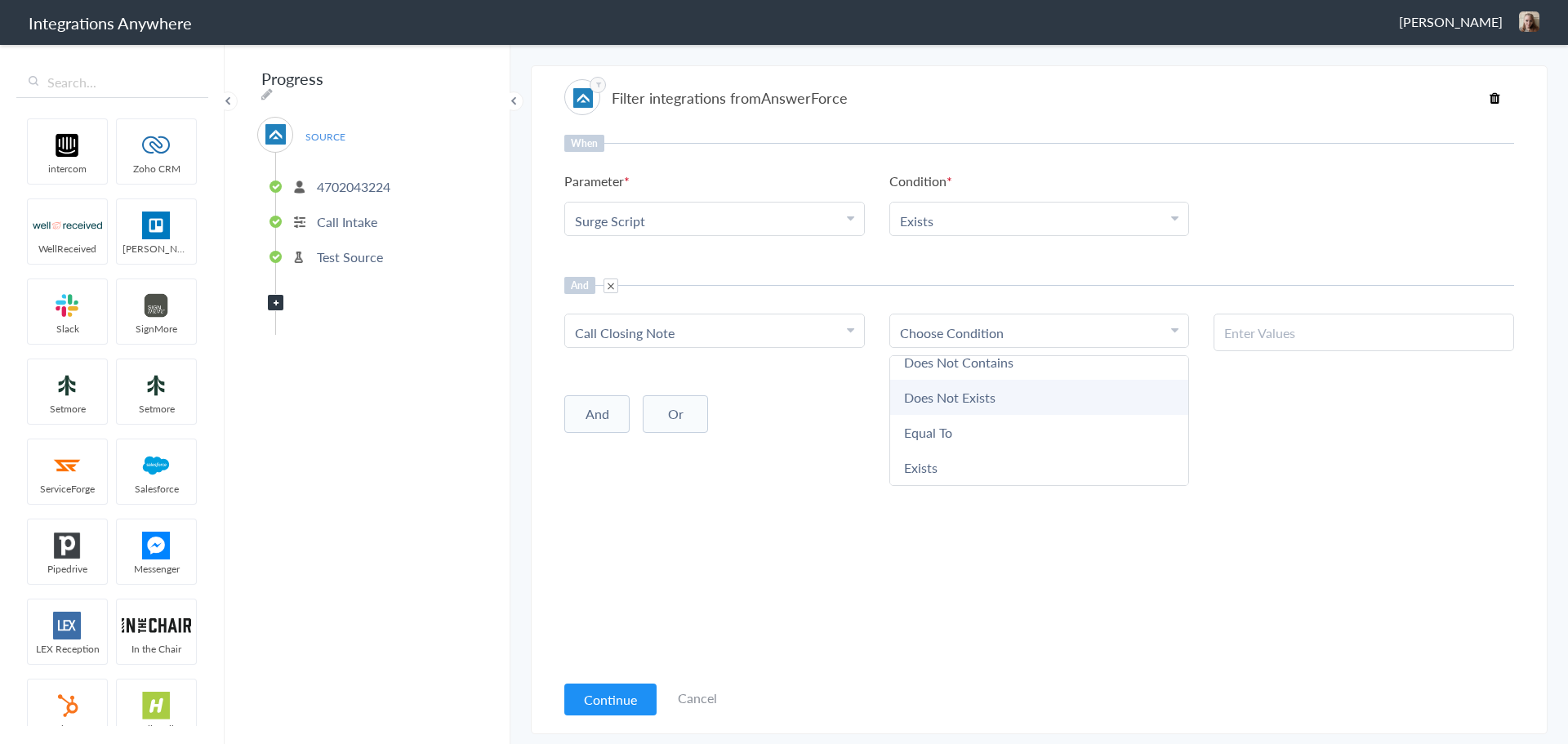
click at [961, 400] on link "Does Not Exists" at bounding box center [1039, 397] width 299 height 35
click at [615, 697] on button "Continue" at bounding box center [611, 700] width 93 height 32
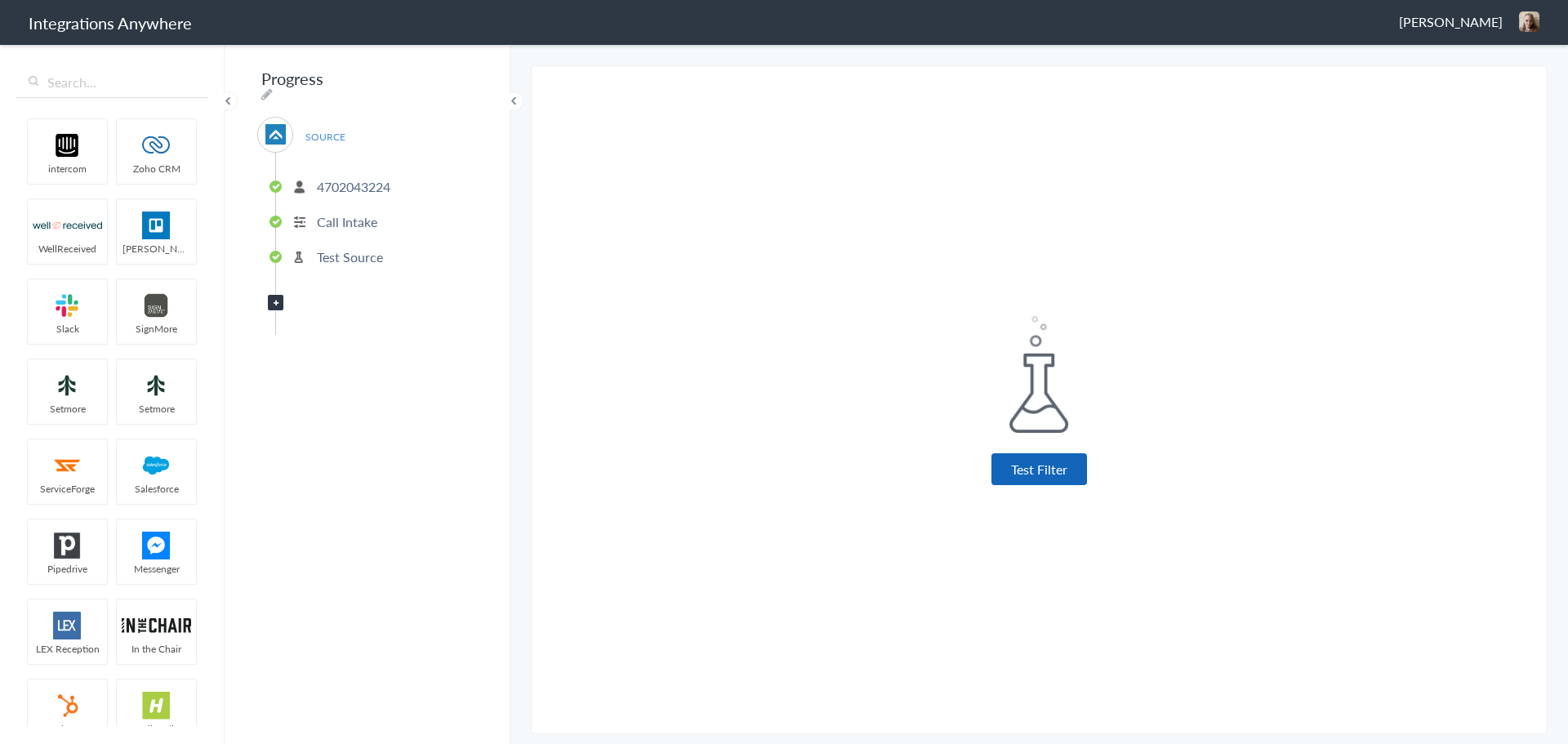
click at [1032, 470] on button "Test Filter" at bounding box center [1039, 469] width 96 height 32
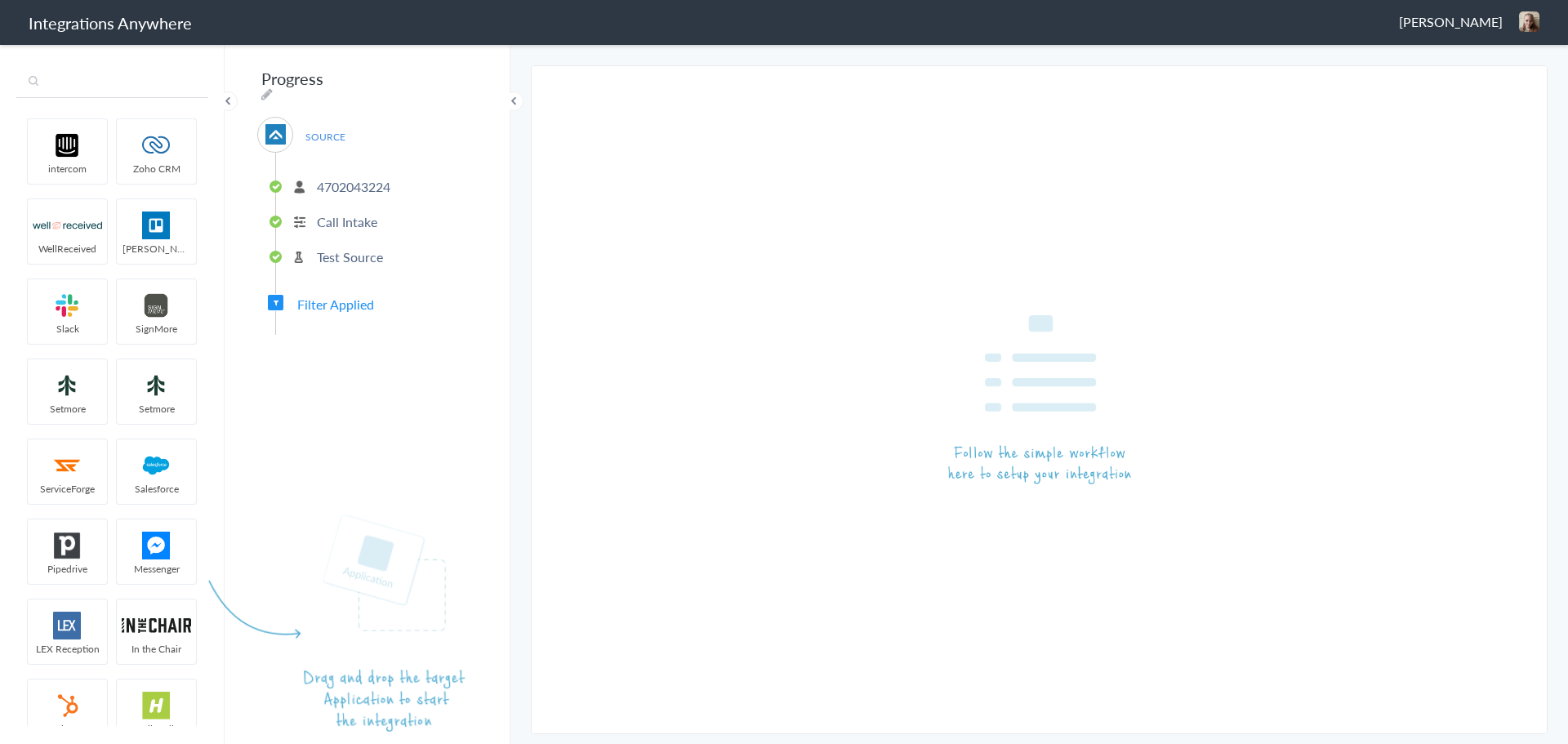
click at [77, 79] on input "text" at bounding box center [112, 82] width 192 height 31
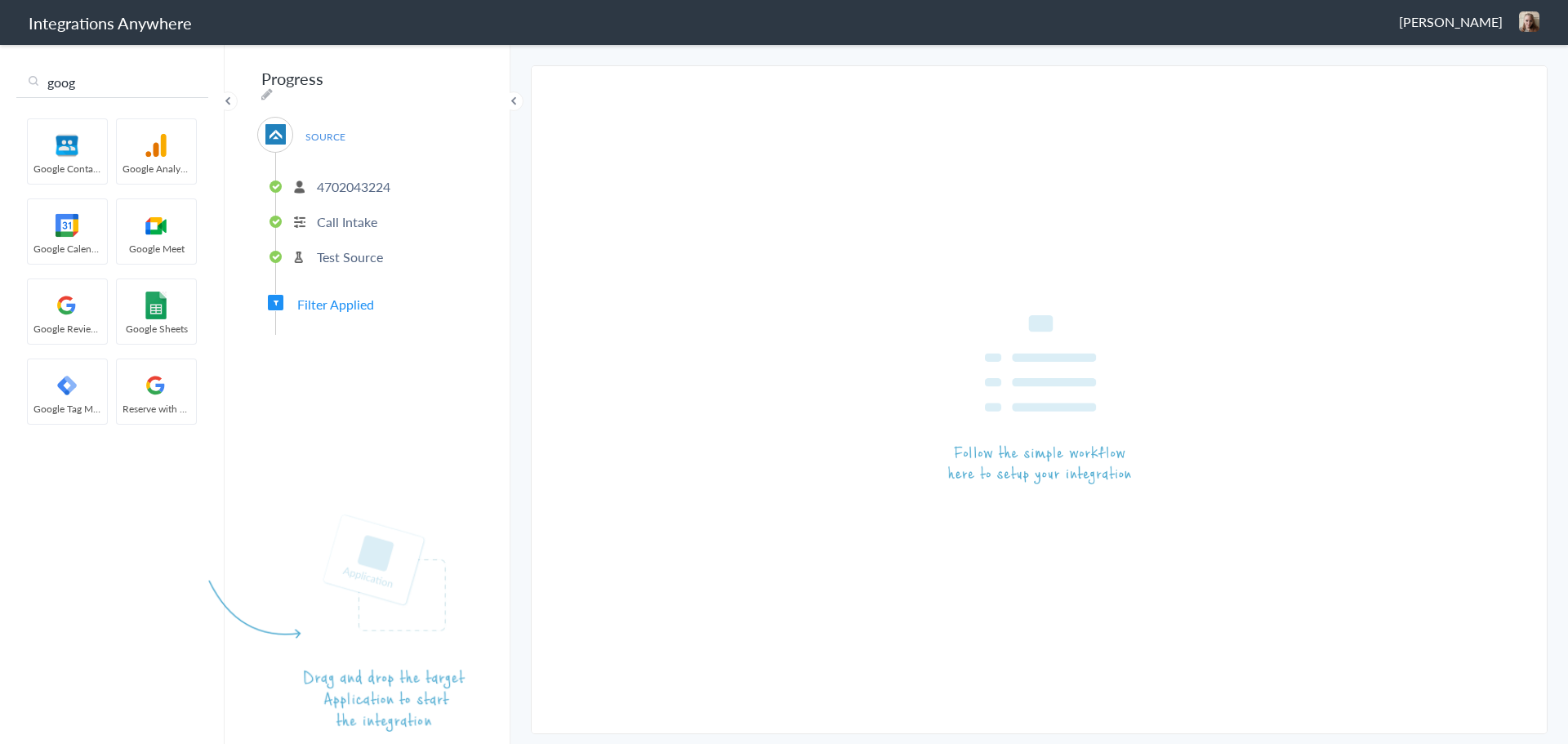
type input "goog"
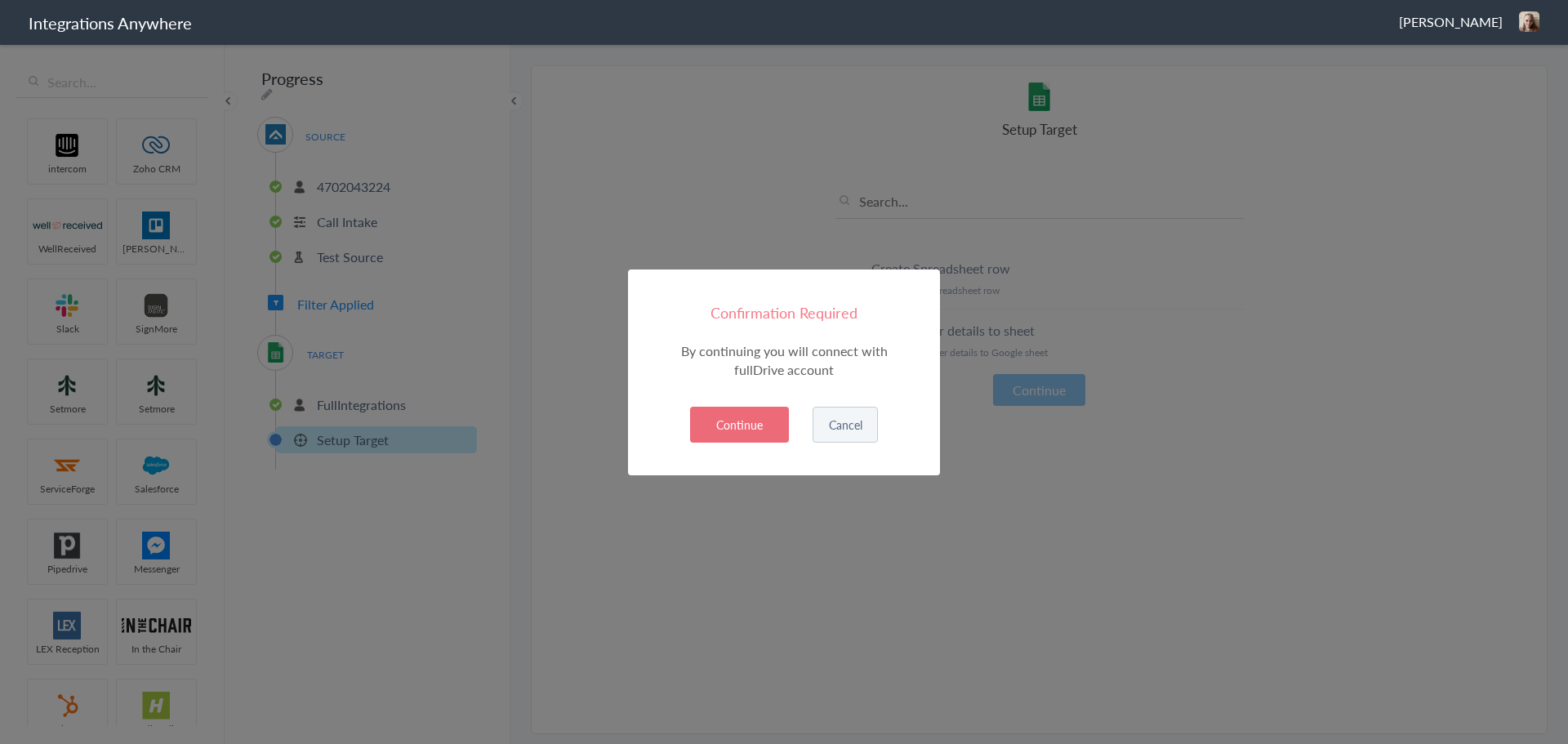
click at [748, 421] on button "Continue" at bounding box center [739, 425] width 99 height 35
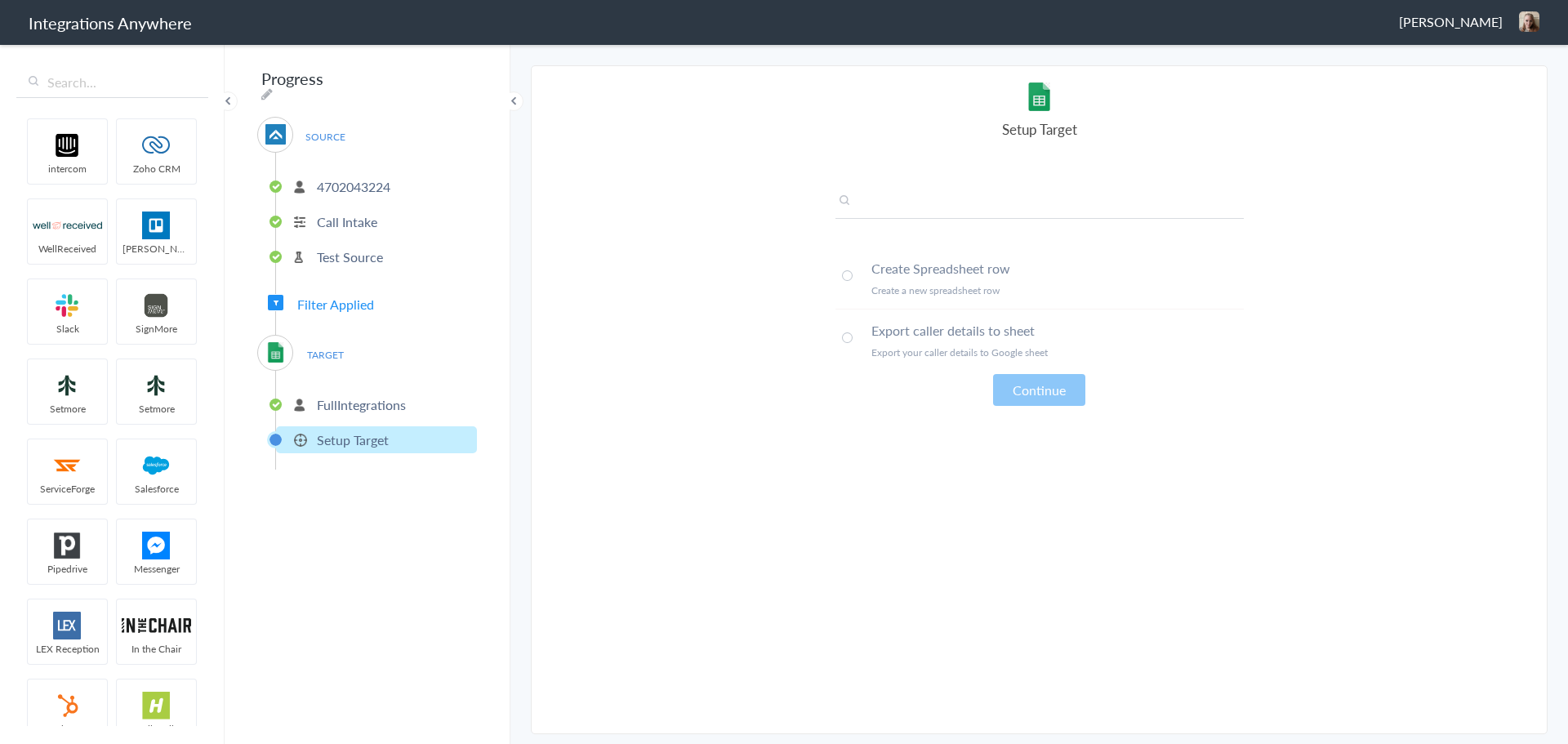
click at [903, 203] on input "text" at bounding box center [1040, 205] width 408 height 27
click at [846, 274] on span at bounding box center [847, 275] width 11 height 11
click at [946, 205] on input "text" at bounding box center [1040, 205] width 408 height 27
paste input "4702043224"
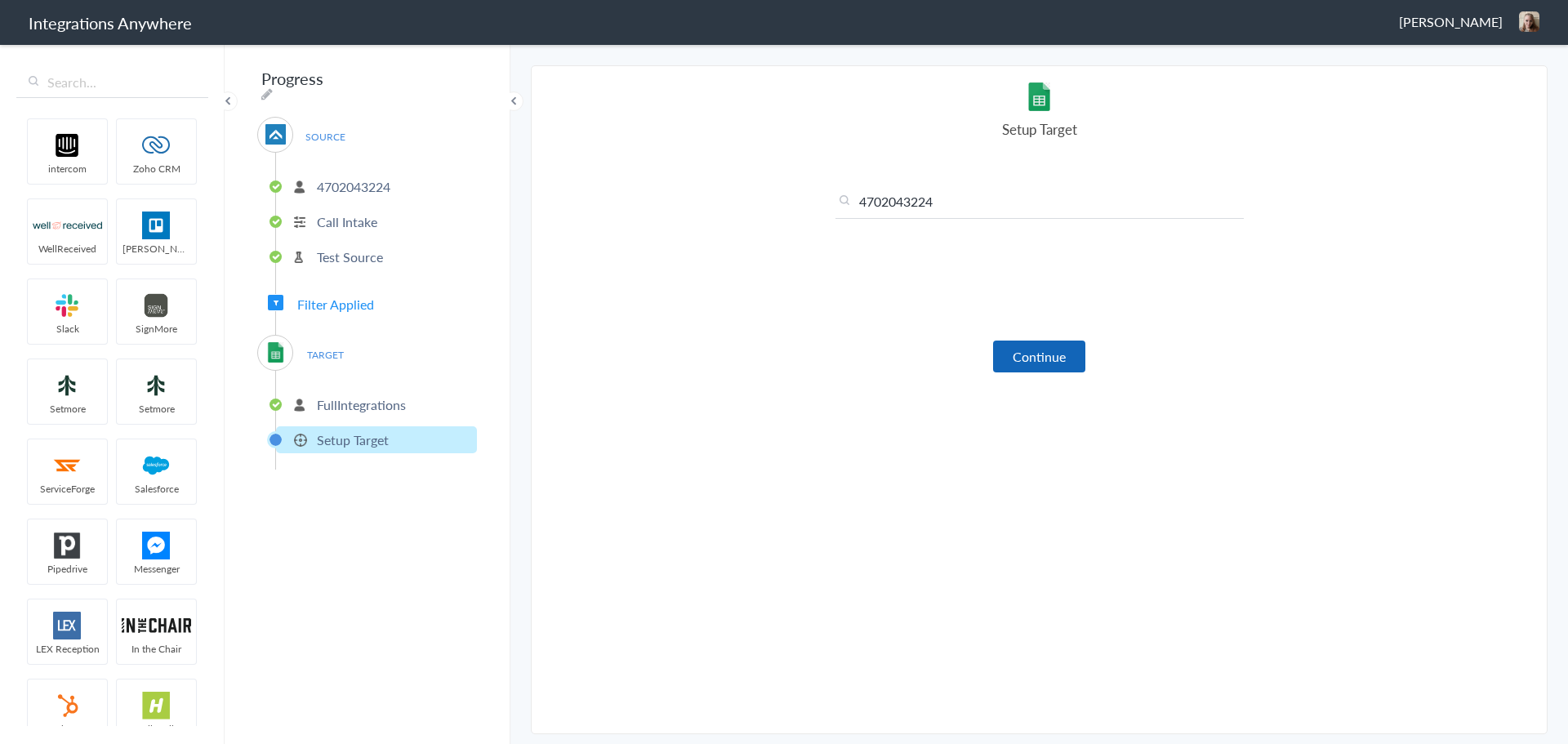
type input "4702043224"
click at [1035, 352] on button "Continue" at bounding box center [1040, 357] width 93 height 32
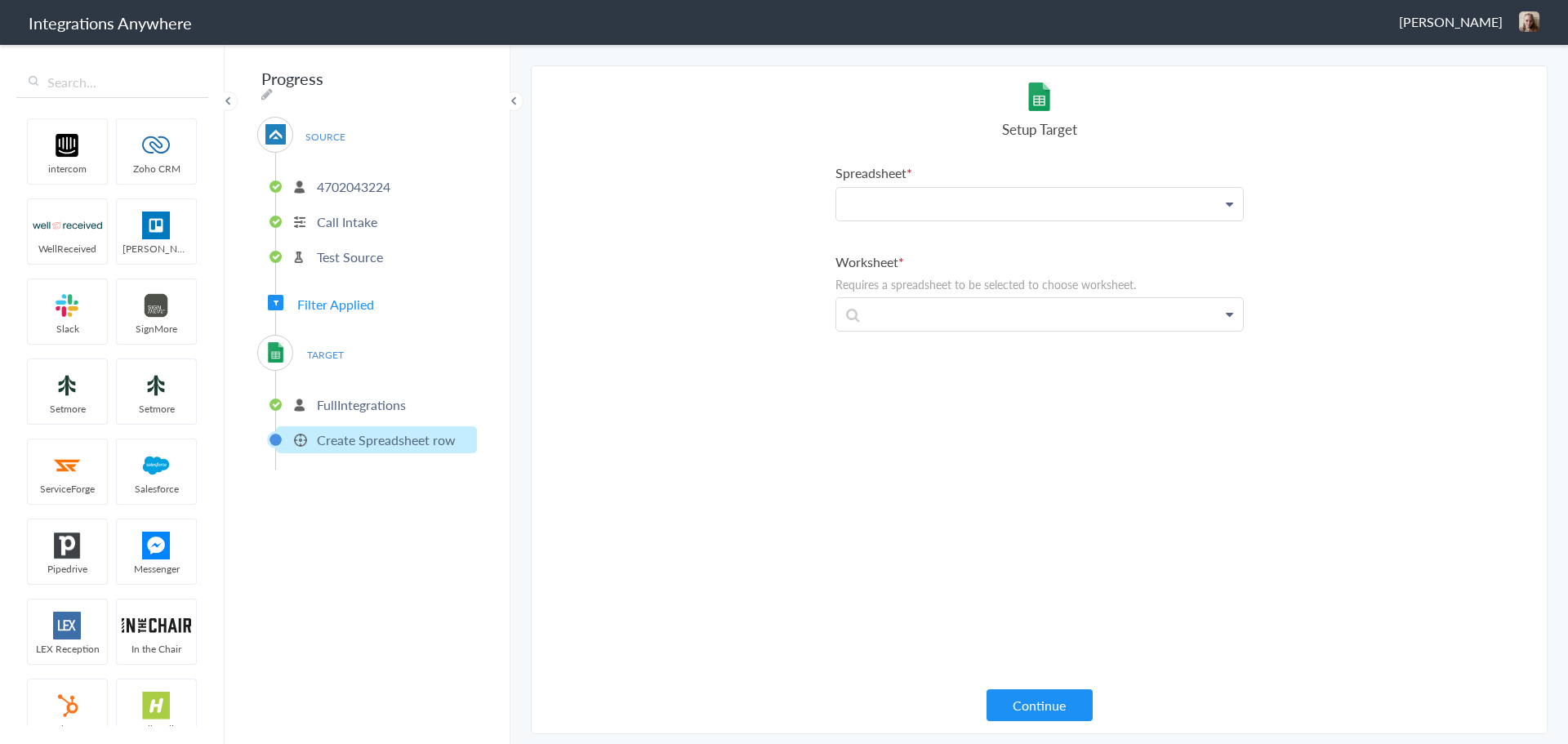
click at [917, 212] on p at bounding box center [1040, 204] width 407 height 33
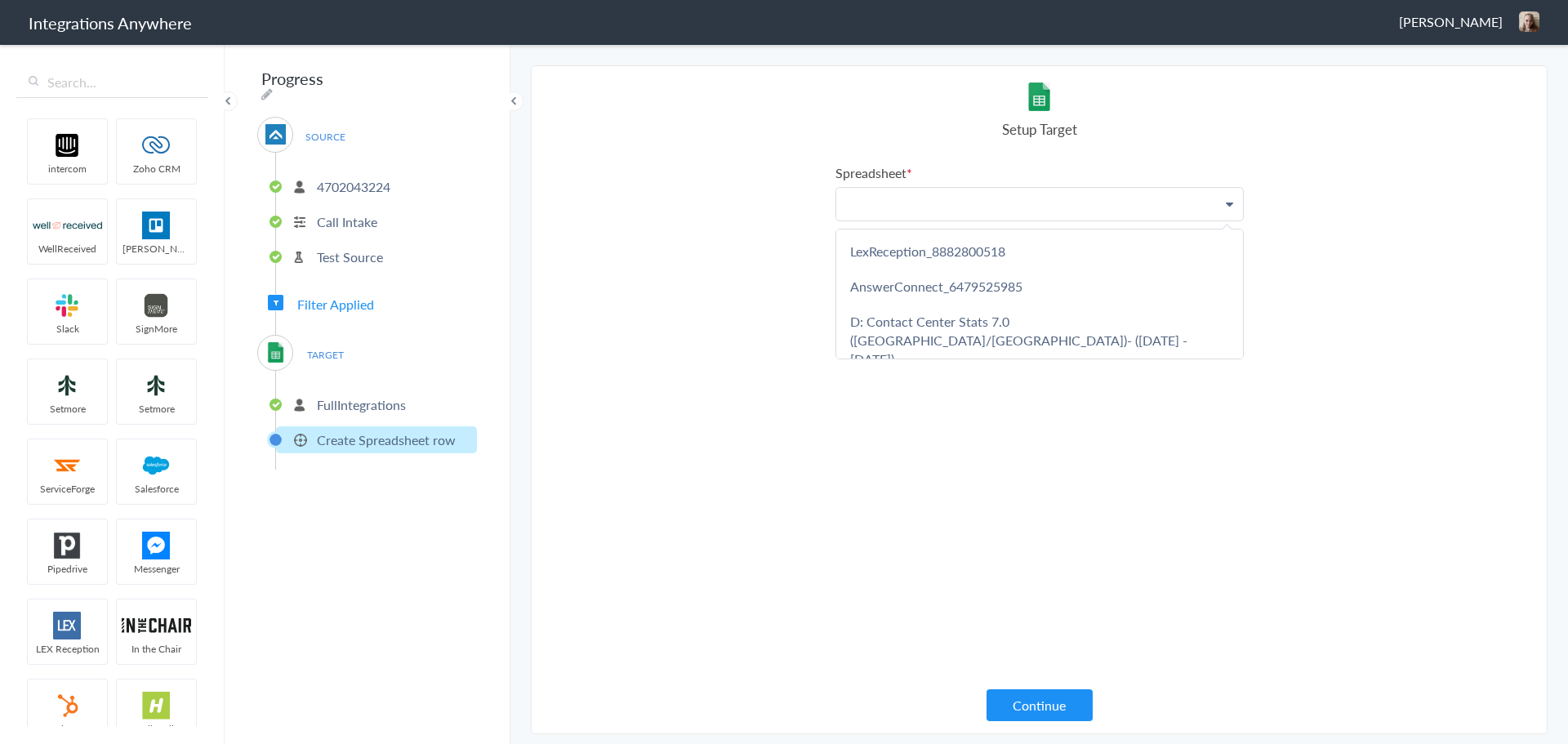
paste p
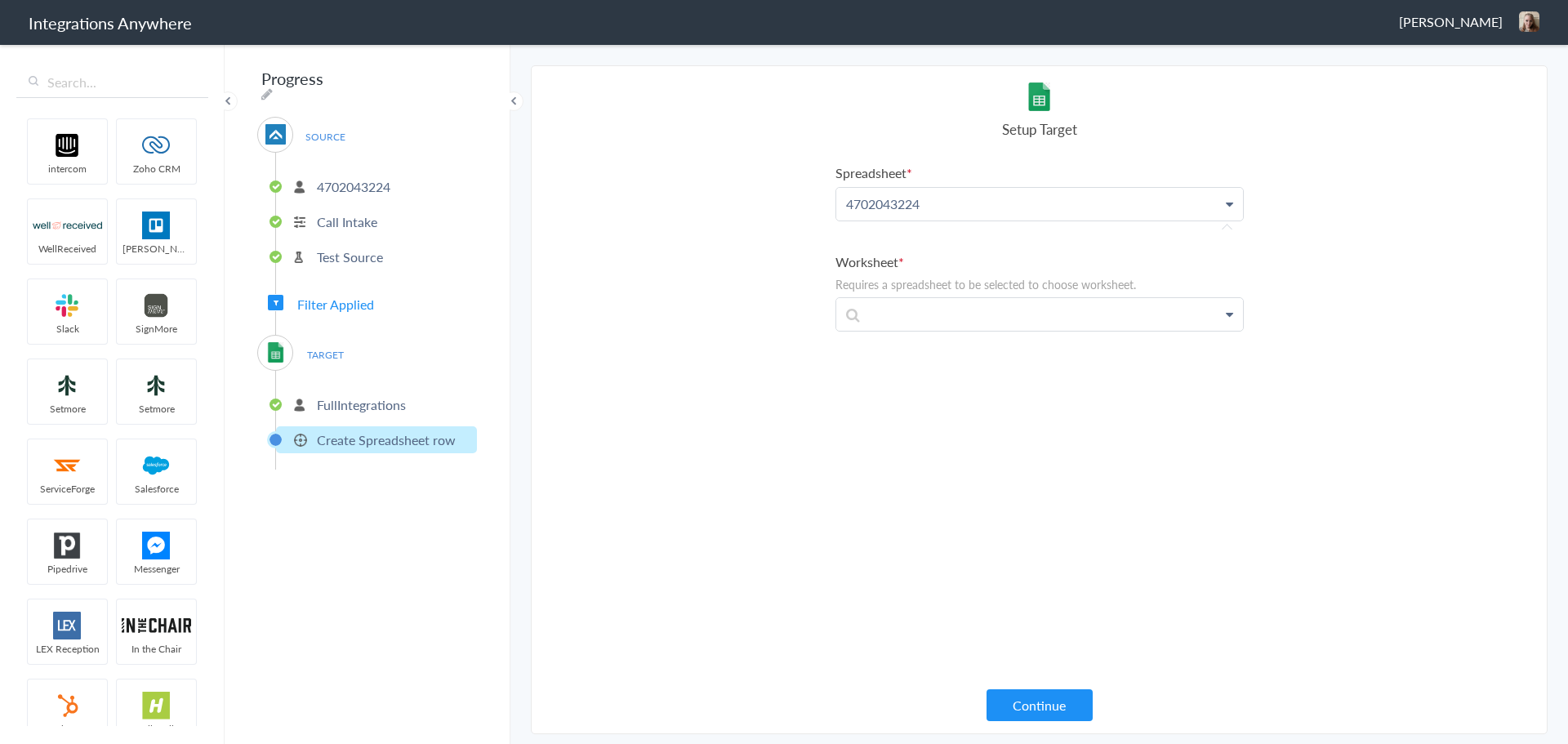
drag, startPoint x: 966, startPoint y: 204, endPoint x: 926, endPoint y: 231, distance: 48.3
click at [965, 203] on p "4702043224" at bounding box center [1040, 204] width 407 height 33
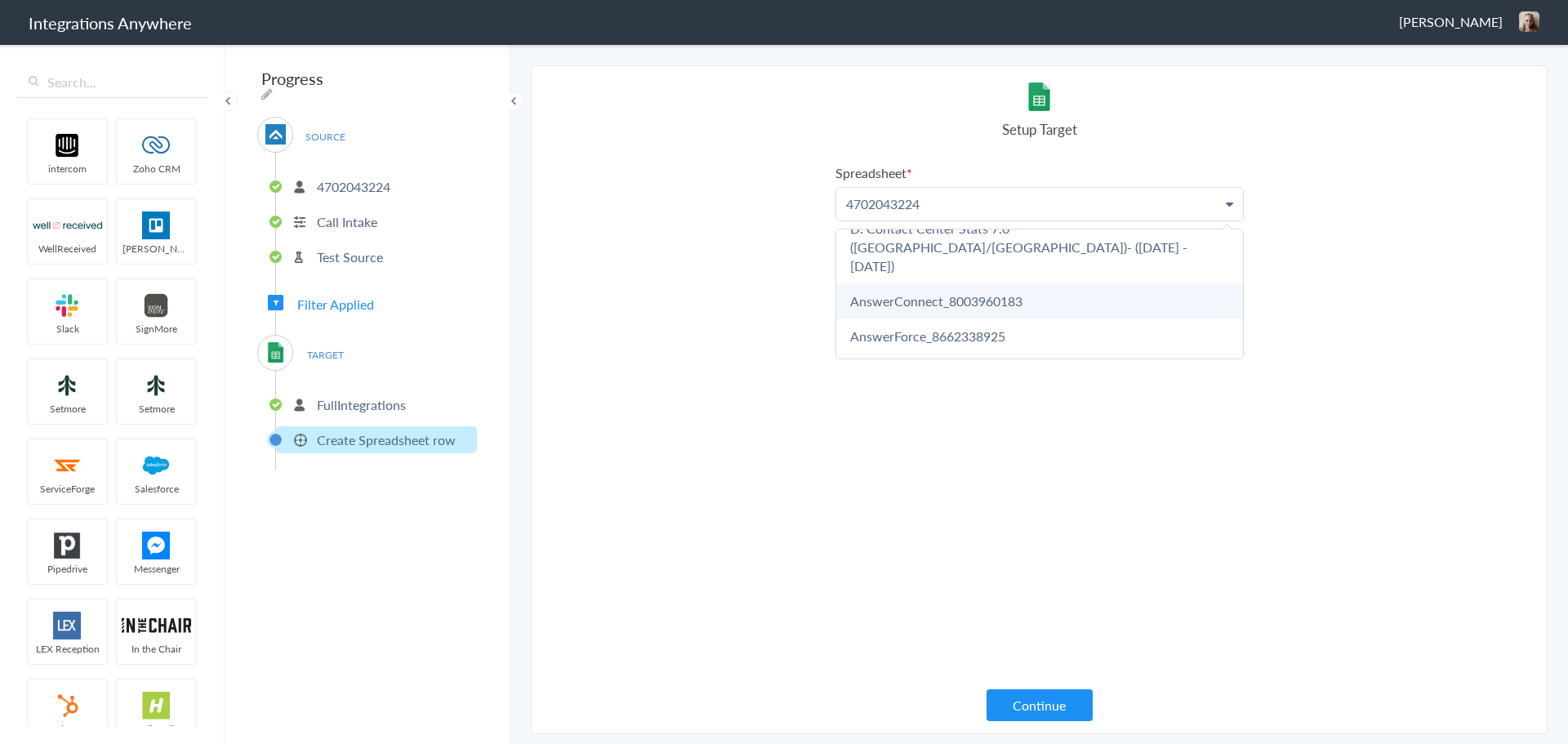
scroll to position [82, 0]
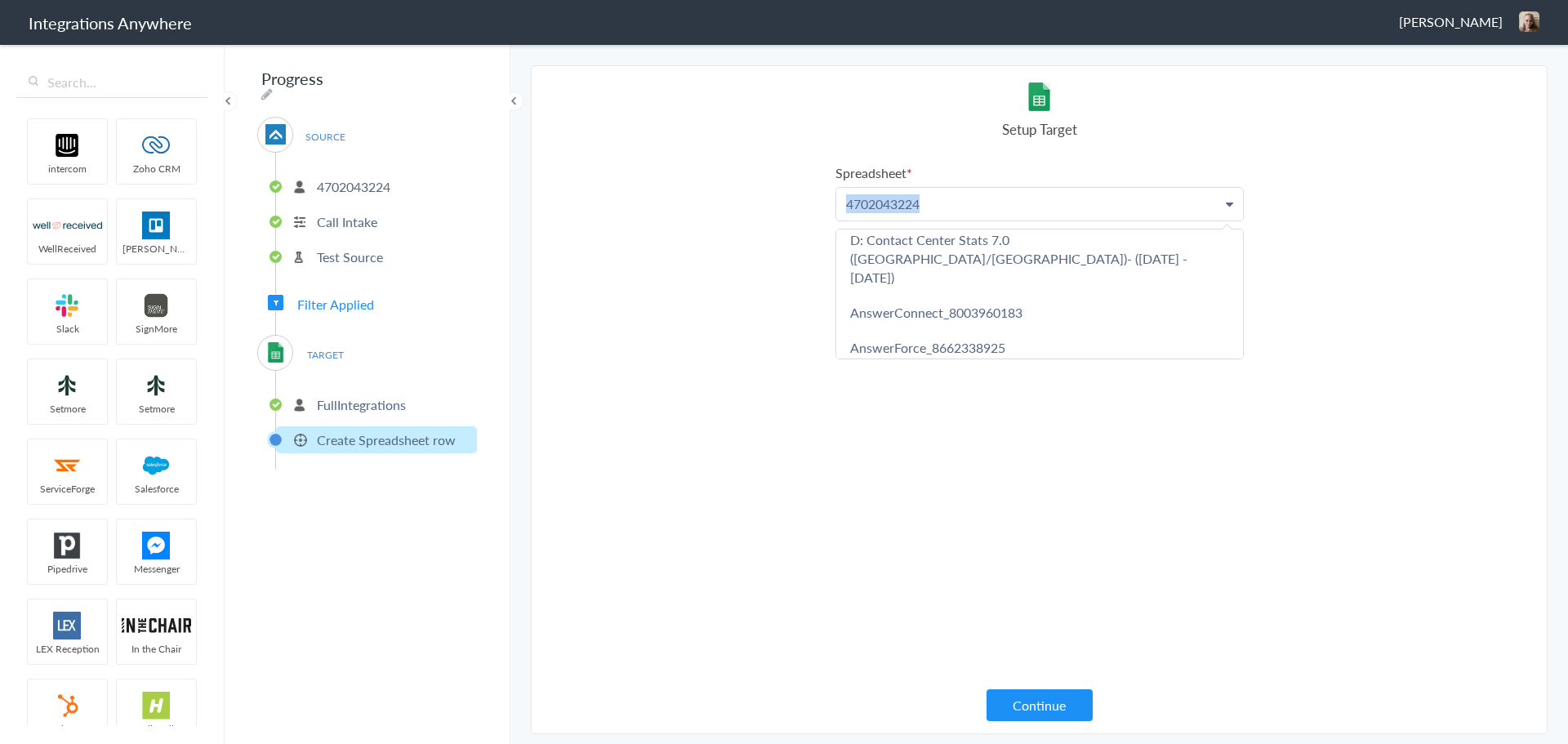
drag, startPoint x: 924, startPoint y: 205, endPoint x: 839, endPoint y: 200, distance: 85.1
click at [839, 200] on p "4702043224" at bounding box center [1040, 204] width 407 height 33
click at [956, 198] on p "4702043224" at bounding box center [1040, 204] width 407 height 33
drag, startPoint x: 937, startPoint y: 207, endPoint x: 803, endPoint y: 203, distance: 134.1
click at [805, 203] on section "Select Account 4702043224 Rename Delete (6 hours ago) 2524559093 Rename Delete …" at bounding box center [1040, 399] width 1017 height 669
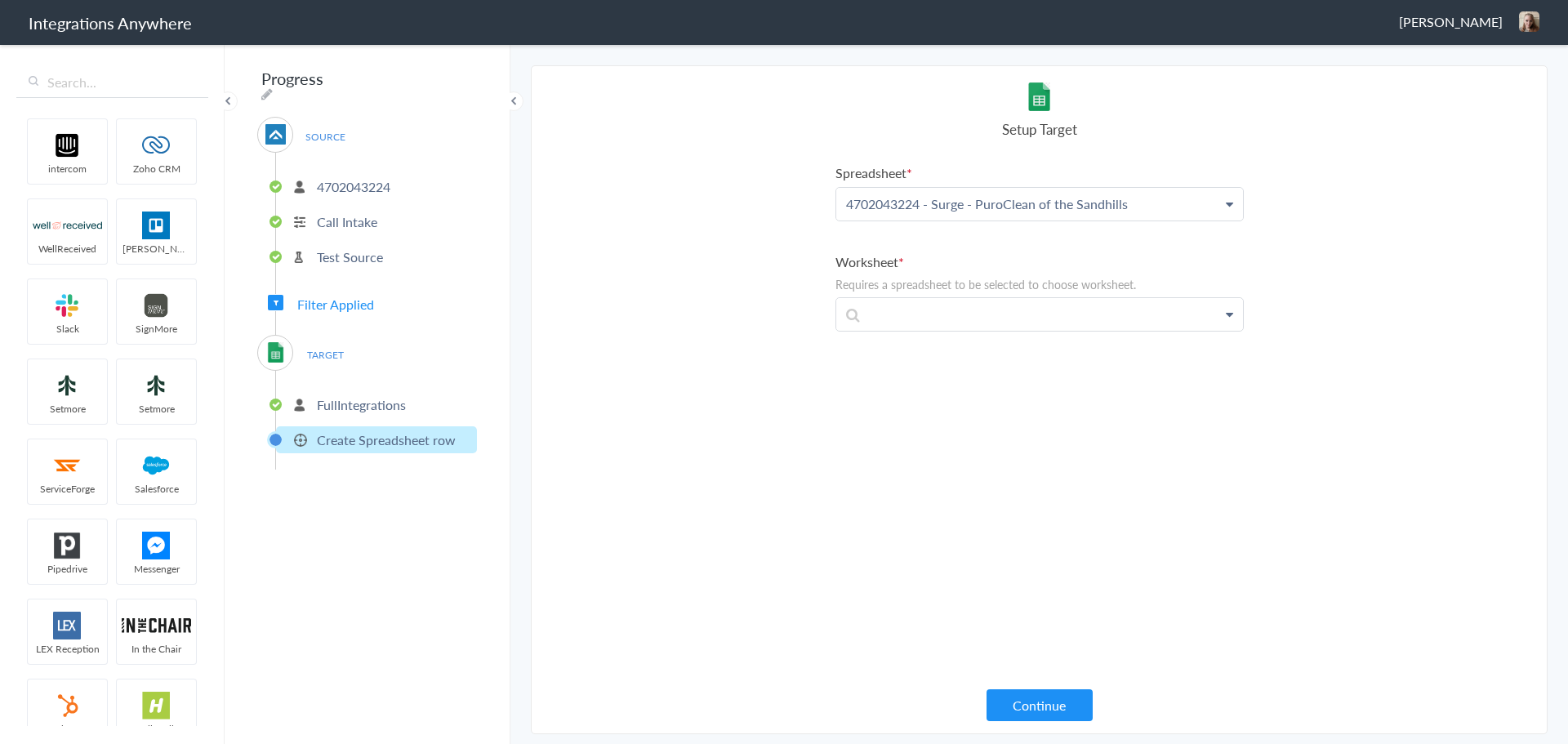
click at [694, 187] on section "Select Account 4702043224 Rename Delete (6 hours ago) 2524559093 Rename Delete …" at bounding box center [1040, 399] width 1017 height 669
click at [1132, 202] on p "4702043224 - Surge - PuroClean of the Sandhills" at bounding box center [1040, 204] width 407 height 33
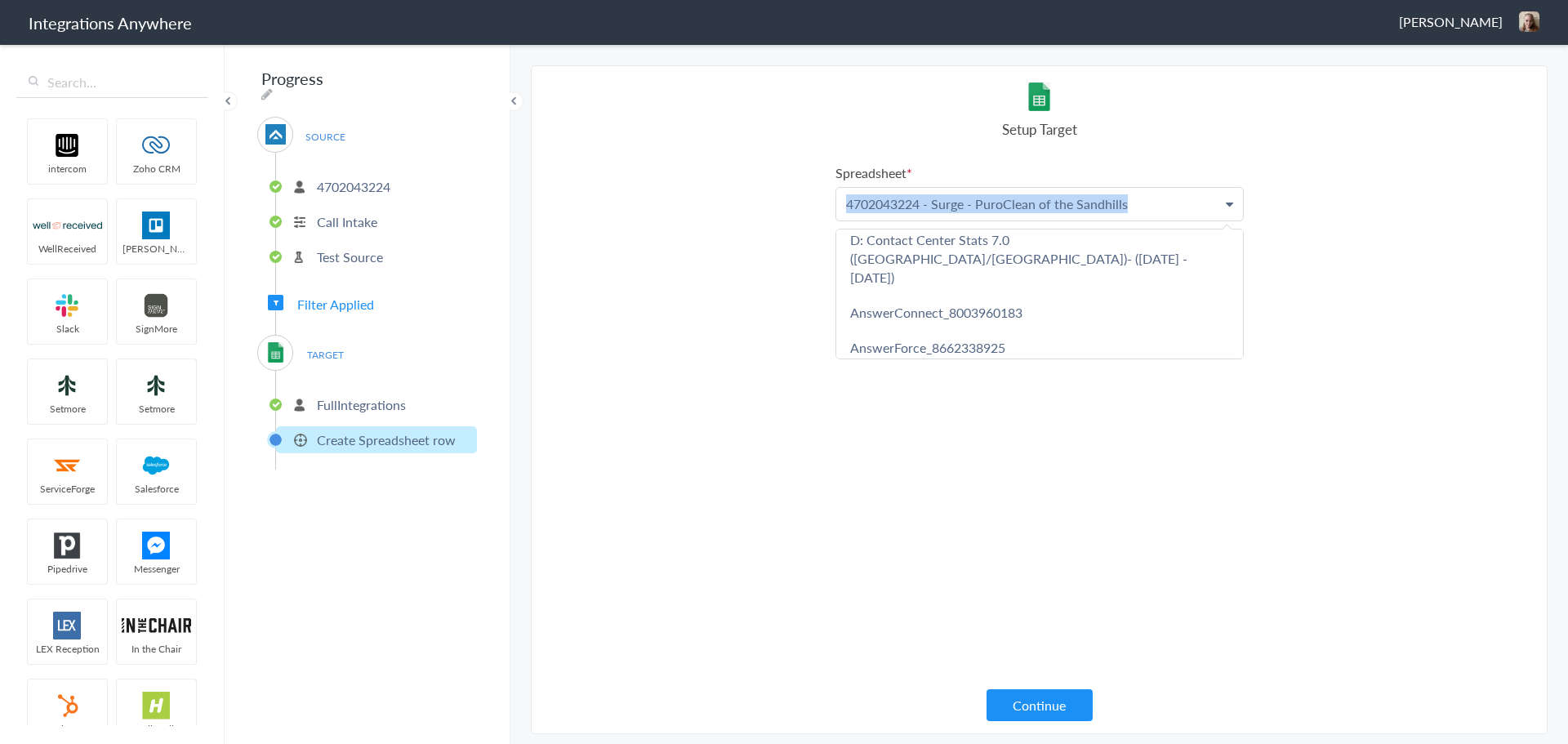
drag, startPoint x: 1132, startPoint y: 203, endPoint x: 806, endPoint y: 205, distance: 326.0
click at [806, 205] on section "Select Account 4702043224 Rename Delete (6 hours ago) 2524559093 Rename Delete …" at bounding box center [1040, 399] width 1017 height 669
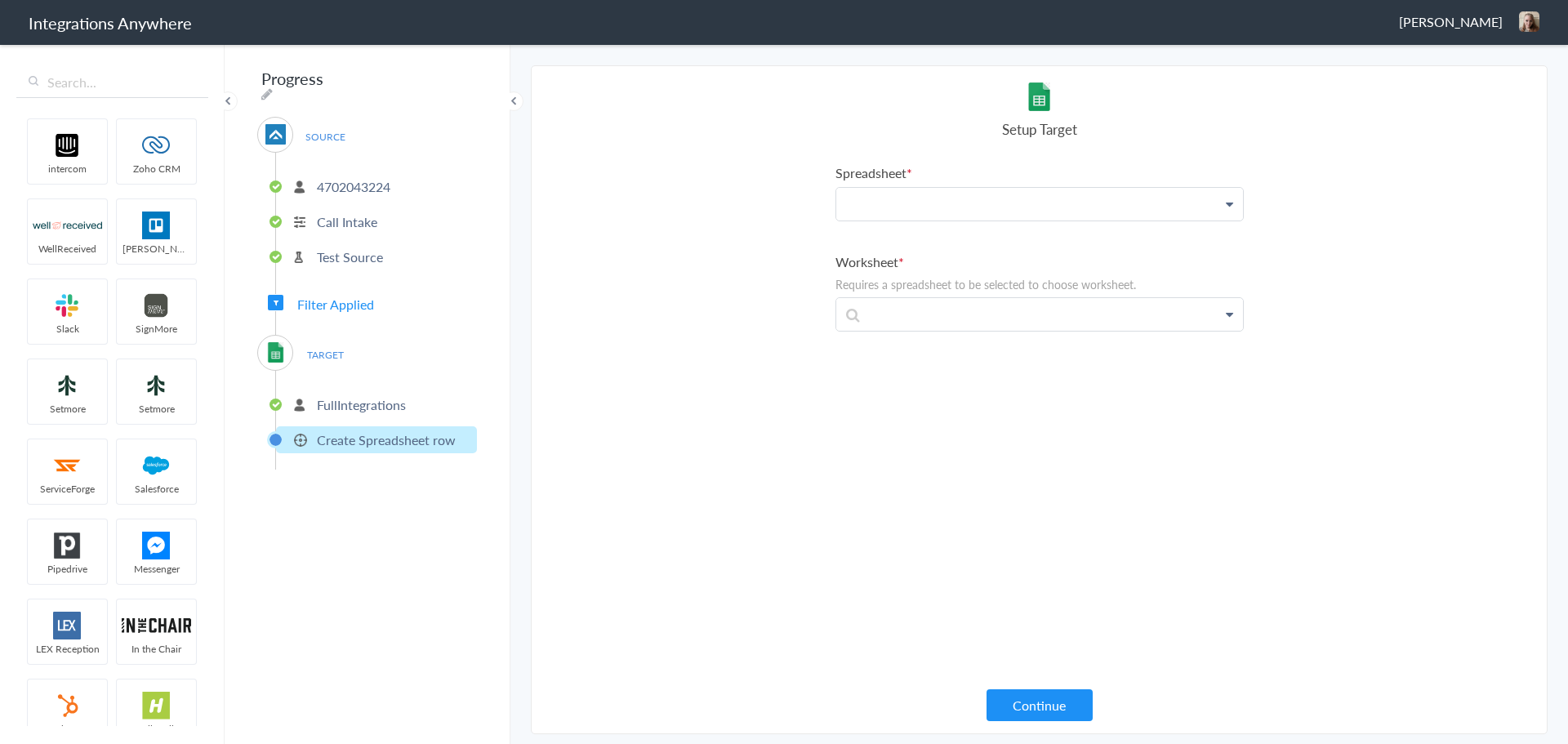
click at [875, 223] on ul "Spreadsheet LexReception_8882800518 AnswerConnect_6479525985 D: Contact Center …" at bounding box center [1040, 247] width 408 height 169
click at [879, 204] on p at bounding box center [1040, 204] width 407 height 33
click at [1147, 210] on p "4702043224 - Surge - PuroClean of the Sandhills" at bounding box center [1040, 204] width 407 height 33
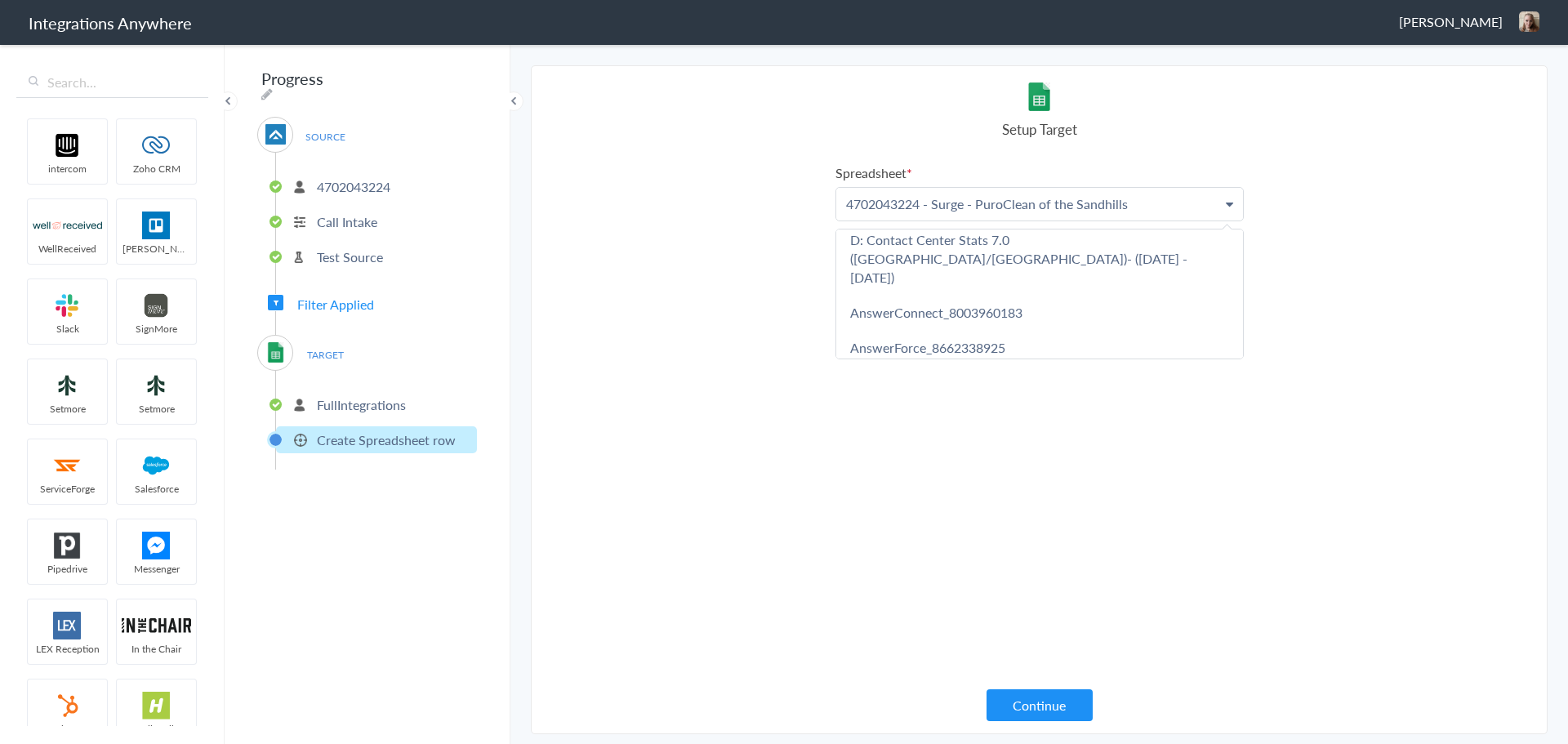
click at [1228, 204] on icon at bounding box center [1229, 204] width 7 height 13
drag, startPoint x: 1163, startPoint y: 207, endPoint x: 579, endPoint y: 237, distance: 584.8
click at [579, 237] on section "Select Account 4702043224 Rename Delete (6 hours ago) 2524559093 Rename Delete …" at bounding box center [1040, 399] width 1017 height 669
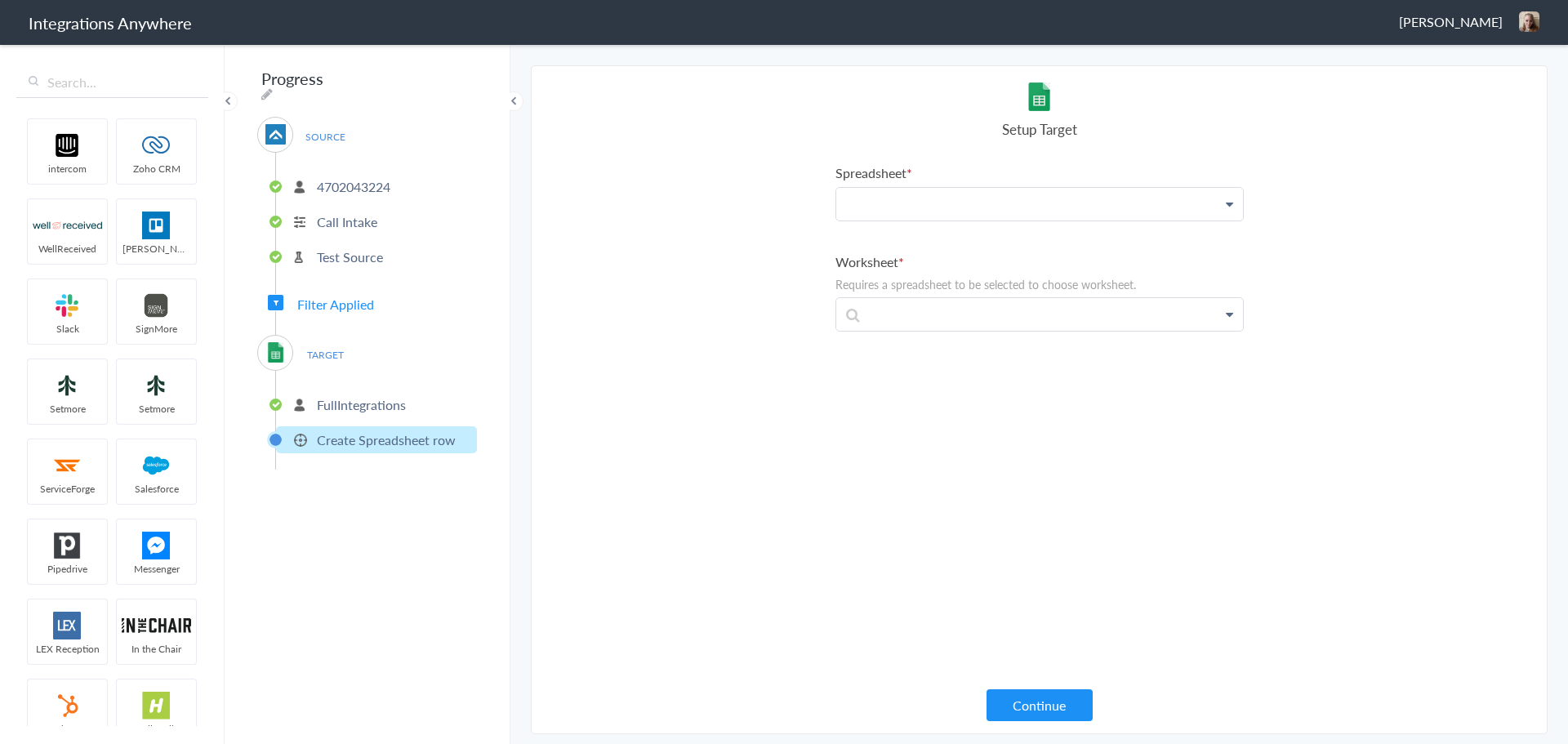
click at [861, 212] on p at bounding box center [1040, 204] width 407 height 33
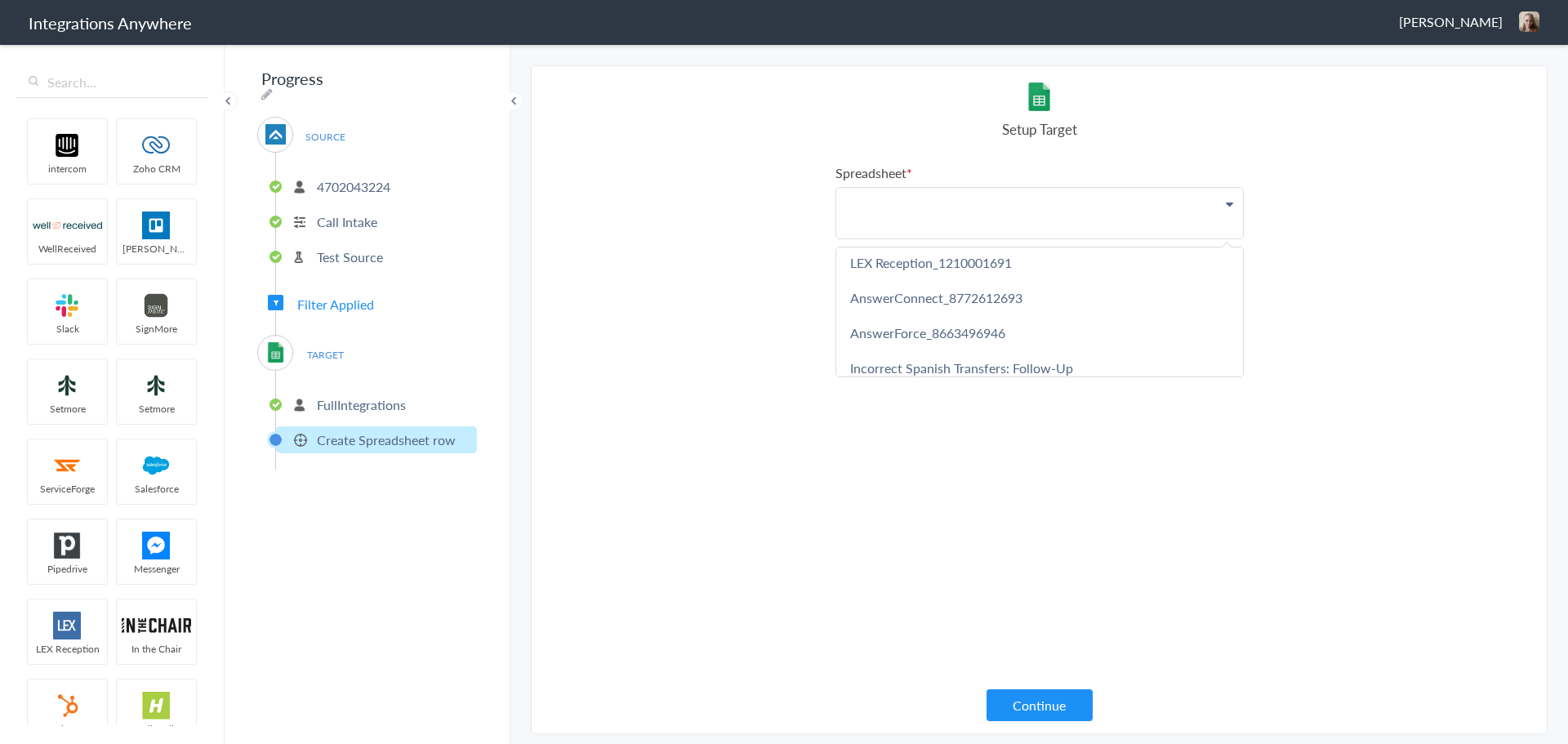
scroll to position [490, 0]
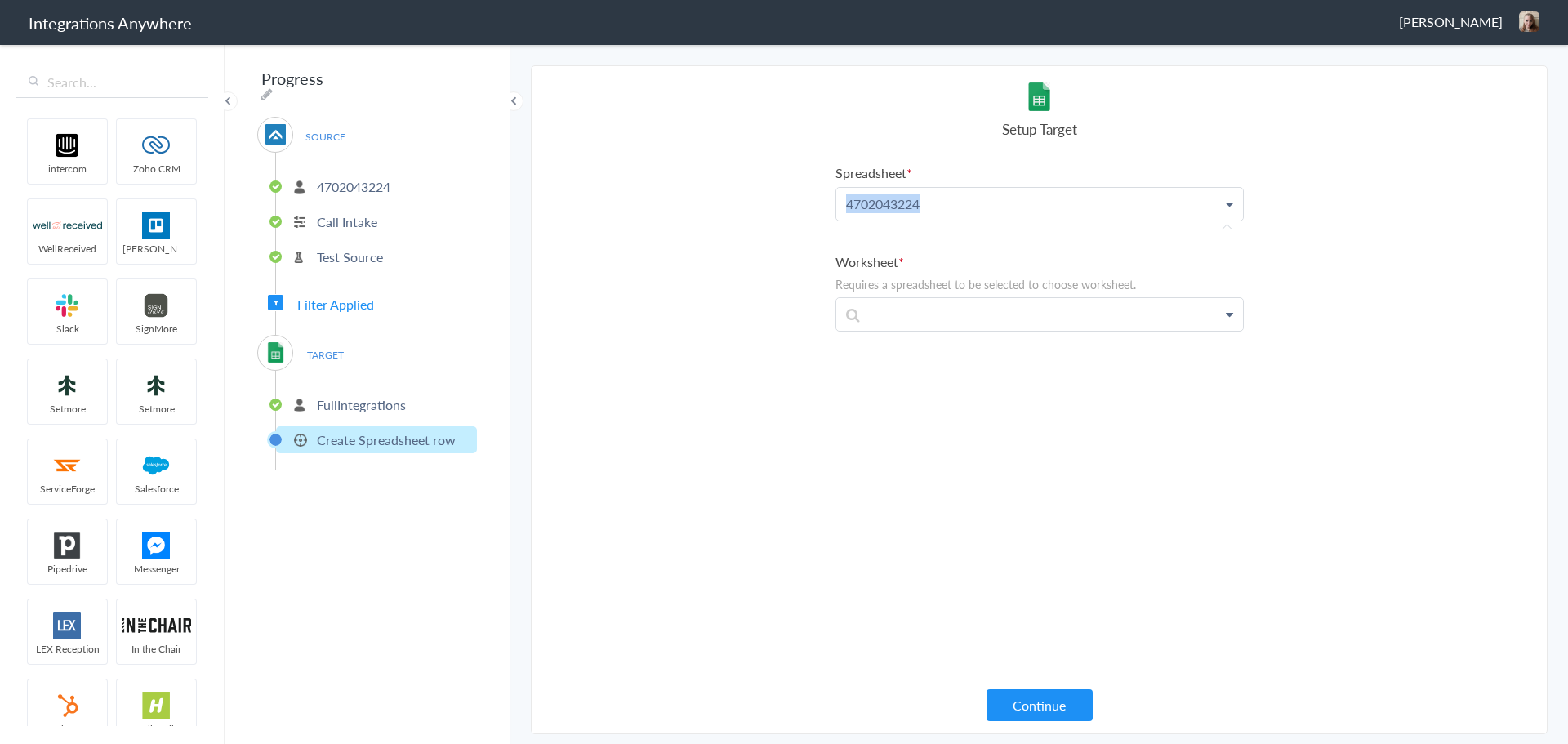
drag, startPoint x: 922, startPoint y: 203, endPoint x: 759, endPoint y: 215, distance: 163.4
click at [759, 215] on section "Select Account 4702043224 Rename Delete (6 hours ago) 2524559093 Rename Delete …" at bounding box center [1040, 399] width 1017 height 669
